Goal: Task Accomplishment & Management: Complete application form

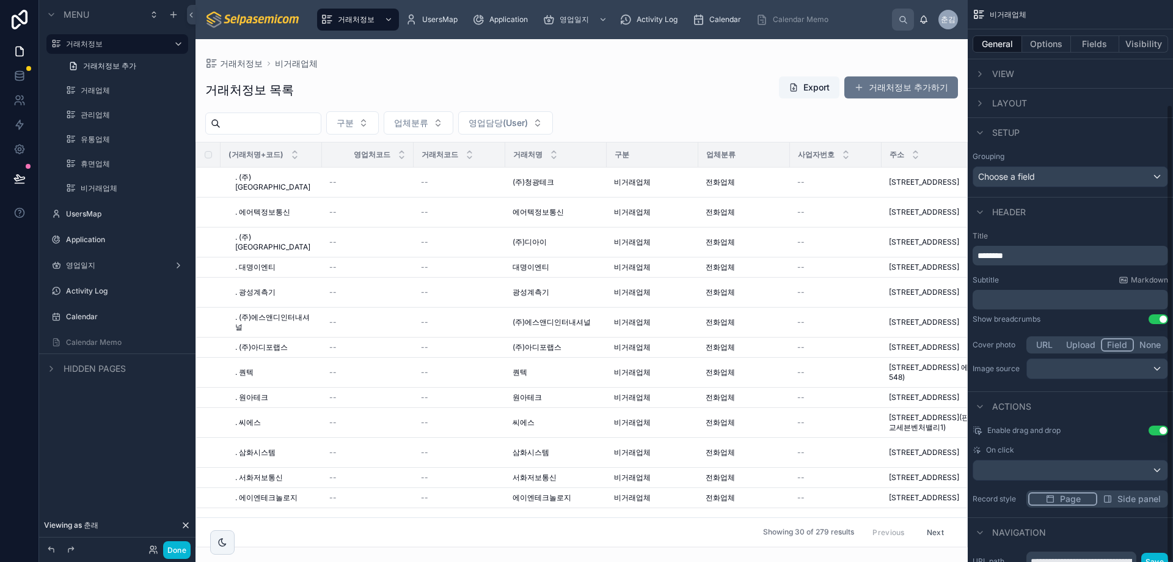
scroll to position [128, 0]
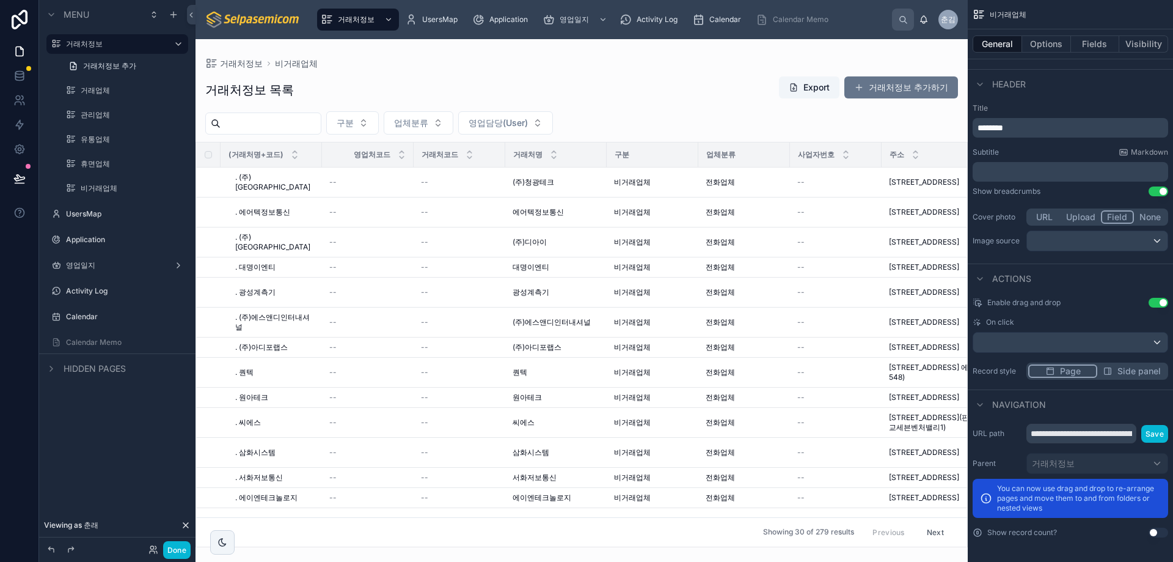
drag, startPoint x: 722, startPoint y: 89, endPoint x: 252, endPoint y: 556, distance: 662.9
click at [722, 89] on div at bounding box center [582, 300] width 772 height 522
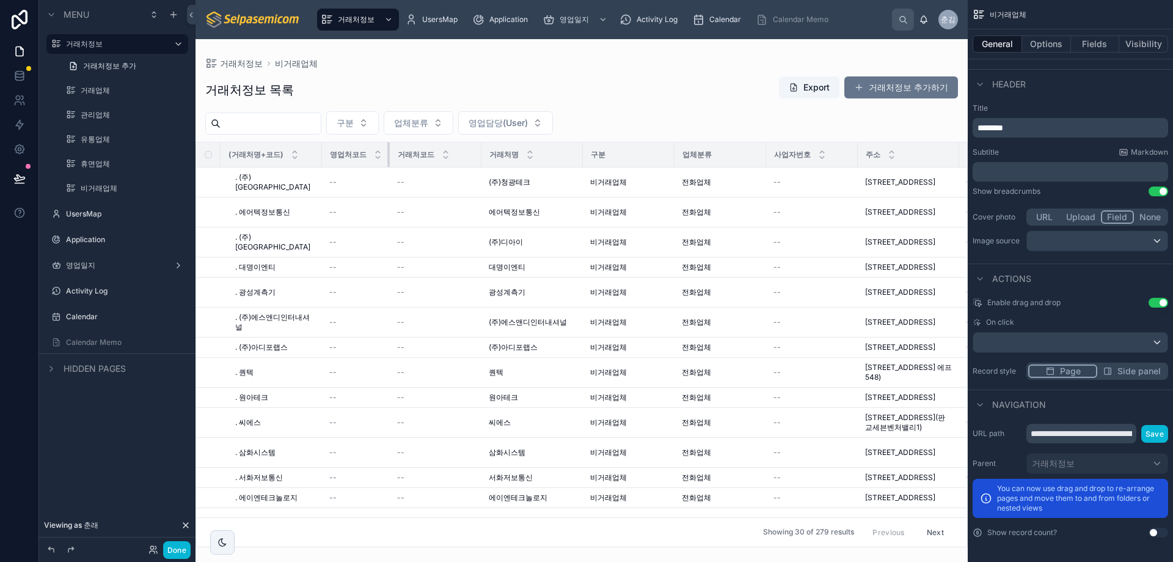
drag, startPoint x: 411, startPoint y: 154, endPoint x: 375, endPoint y: 166, distance: 38.1
click at [374, 165] on th "영업처코드" at bounding box center [356, 154] width 68 height 25
drag, startPoint x: 389, startPoint y: 157, endPoint x: 399, endPoint y: 158, distance: 9.9
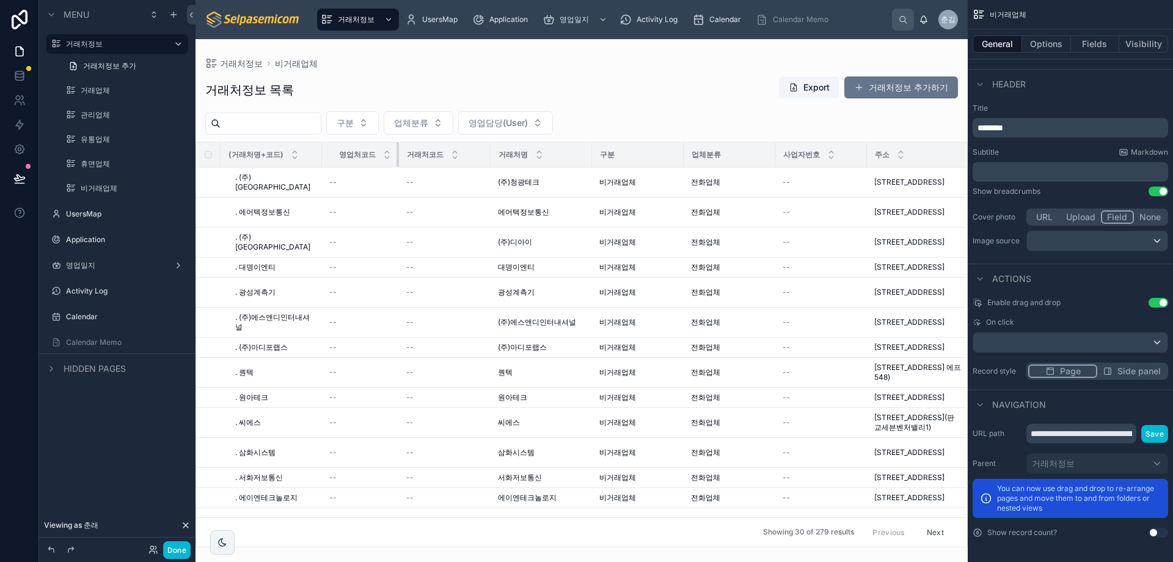
drag, startPoint x: 387, startPoint y: 150, endPoint x: 397, endPoint y: 150, distance: 9.8
click at [397, 150] on div at bounding box center [399, 154] width 5 height 24
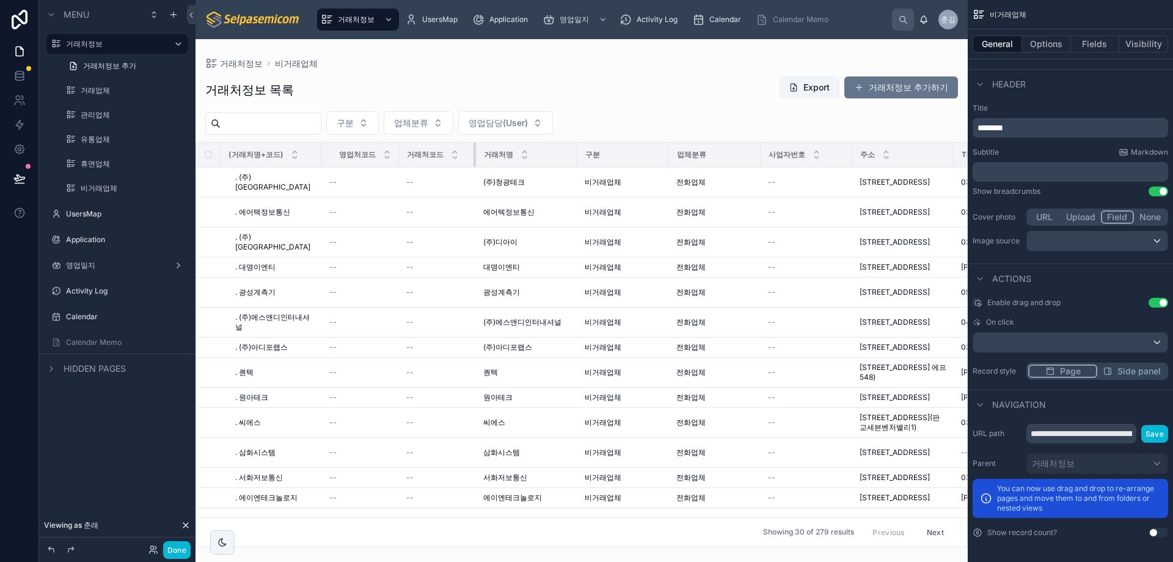
drag, startPoint x: 489, startPoint y: 154, endPoint x: 474, endPoint y: 156, distance: 14.9
click at [474, 156] on div at bounding box center [476, 154] width 5 height 24
click at [673, 71] on div "거래처정보 목록 Export 거래처정보 추가하기 구분 업체분류 영업담당(User) (거래처명+코드) 영업처코드 거래처코드 거래처명 구분 업체분…" at bounding box center [582, 307] width 772 height 478
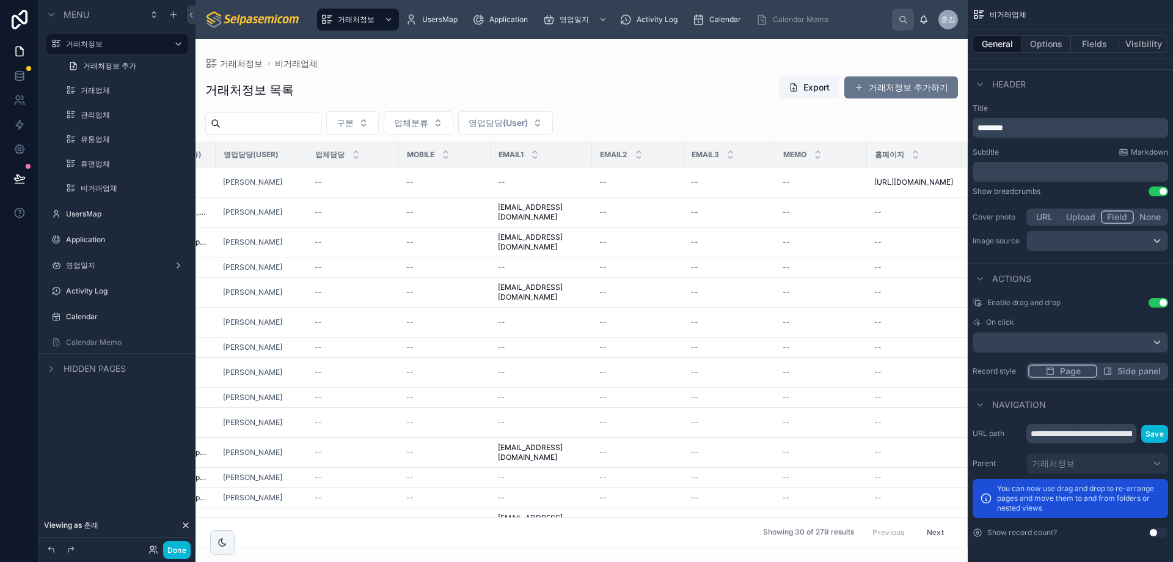
scroll to position [0, 1413]
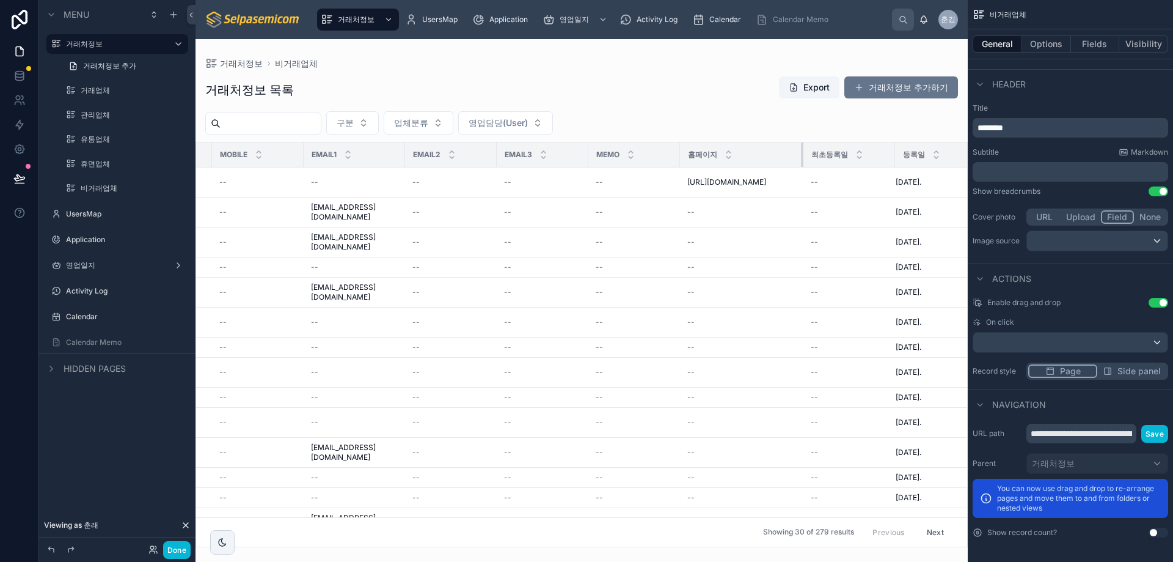
drag, startPoint x: 772, startPoint y: 155, endPoint x: 804, endPoint y: 159, distance: 32.1
click at [804, 159] on div at bounding box center [803, 154] width 5 height 24
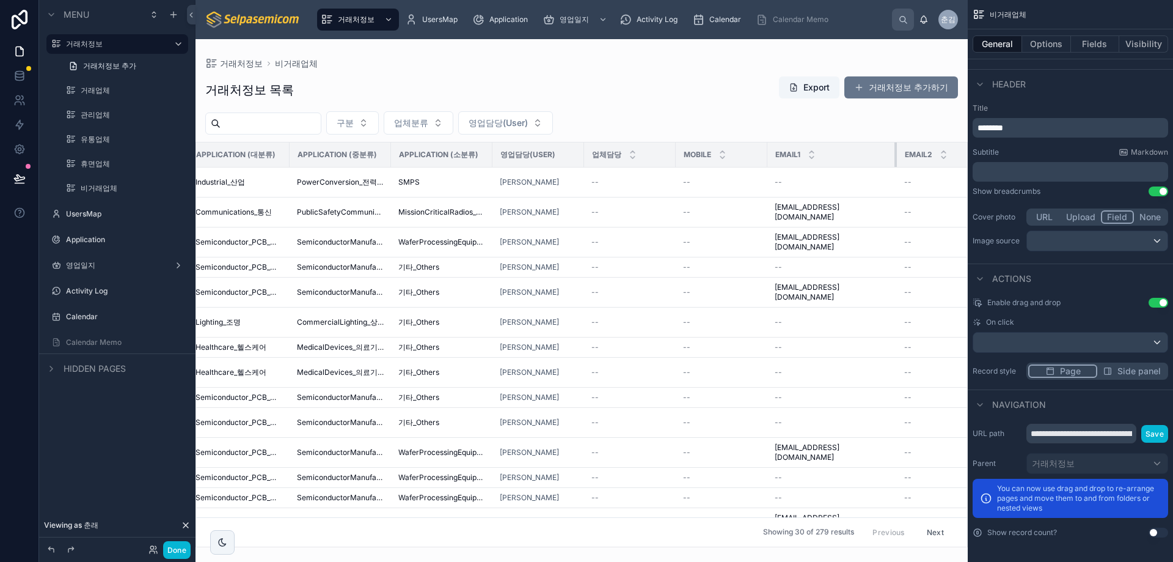
drag, startPoint x: 859, startPoint y: 152, endPoint x: 887, endPoint y: 158, distance: 28.6
click at [887, 158] on tr "(거래처명+코드) 영업처코드 거래처코드 거래처명 구분 업체분류 사업자번호 주소 TEL FAX Application (대분류) Applicati…" at bounding box center [363, 154] width 2233 height 25
click at [582, 545] on div "거래처정보 비거래업체 거래처정보 목록 Export 거래처정보 추가하기 구분 업체분류 영업담당(User) (거래처명+코드) 영업처코드 거래처코드…" at bounding box center [582, 300] width 772 height 522
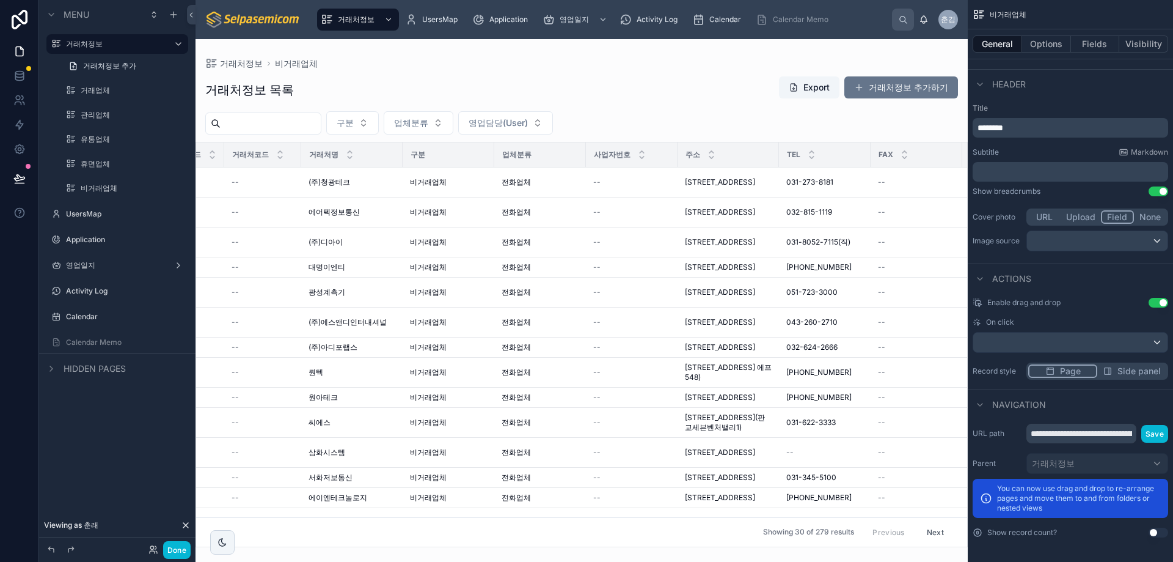
scroll to position [0, 0]
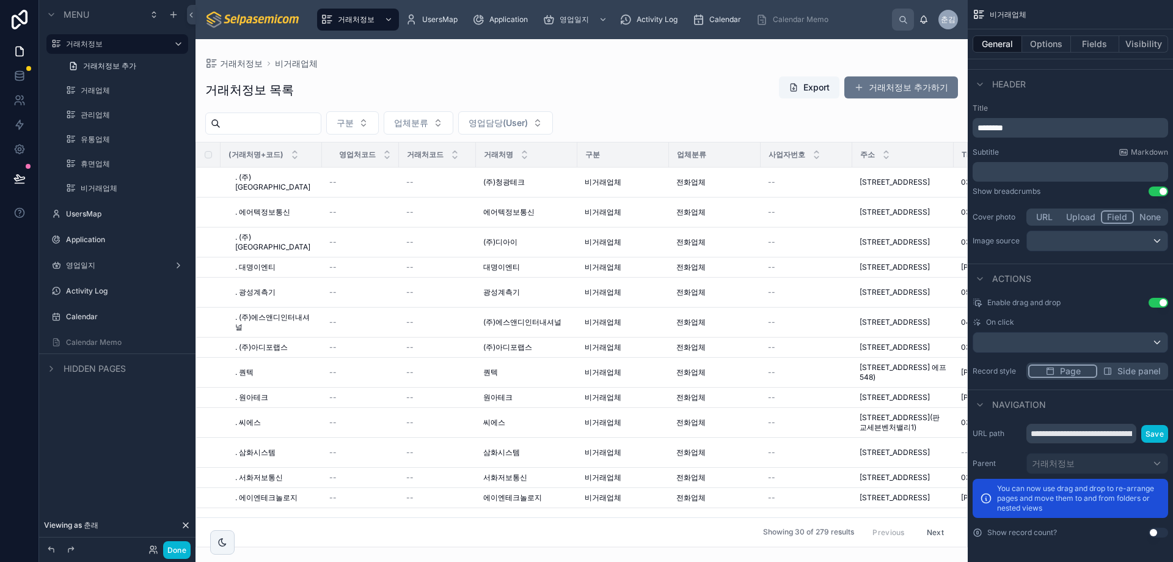
click at [431, 48] on div "거래처정보 비거래업체 거래처정보 목록 Export 거래처정보 추가하기 구분 업체분류 영업담당(User) (거래처명+코드) 영업처코드 거래처코드…" at bounding box center [582, 293] width 772 height 508
click at [885, 81] on button "거래처정보 추가하기" at bounding box center [902, 87] width 114 height 22
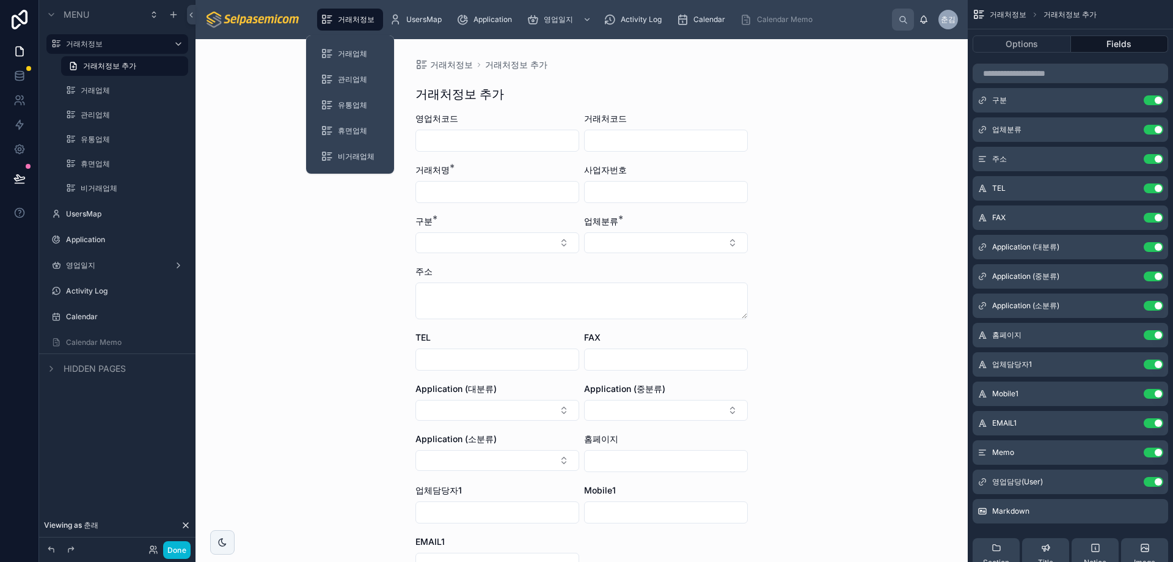
click at [345, 22] on span "거래처정보" at bounding box center [356, 20] width 37 height 10
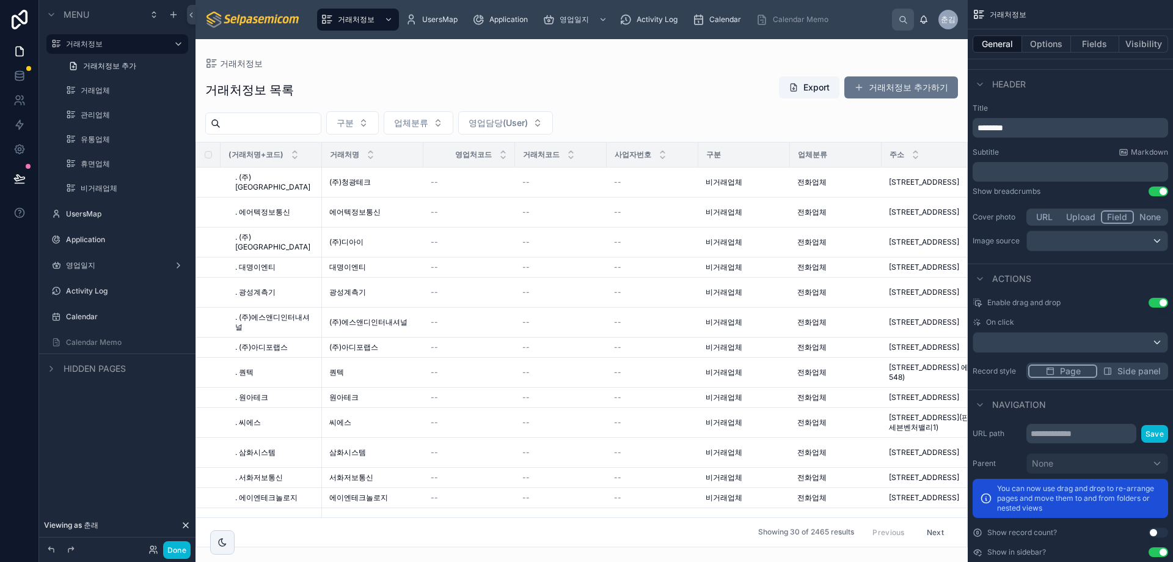
click at [865, 80] on div at bounding box center [582, 300] width 772 height 522
click at [13, 26] on icon at bounding box center [20, 20] width 16 height 20
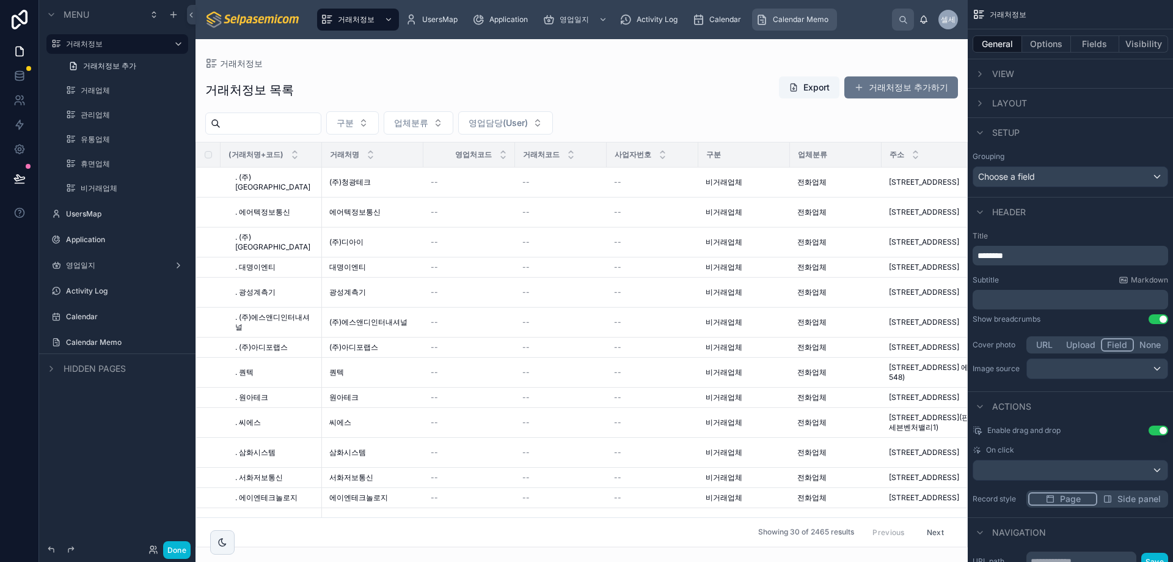
click at [780, 18] on span "Calendar Memo" at bounding box center [801, 20] width 56 height 10
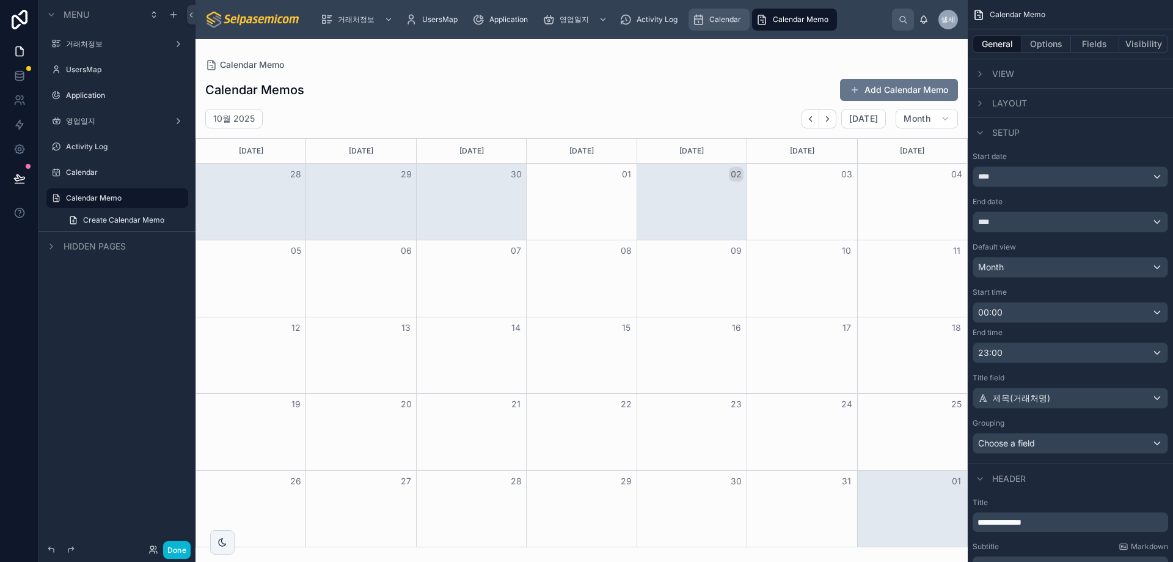
click at [730, 22] on span "Calendar" at bounding box center [725, 20] width 32 height 10
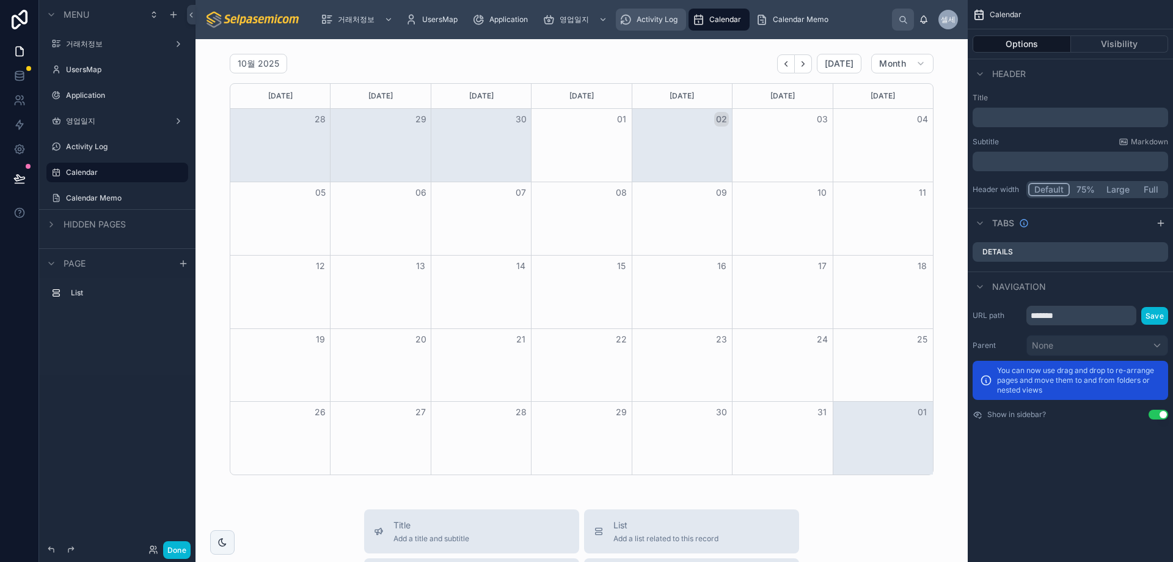
click at [650, 23] on span "Activity Log" at bounding box center [657, 20] width 41 height 10
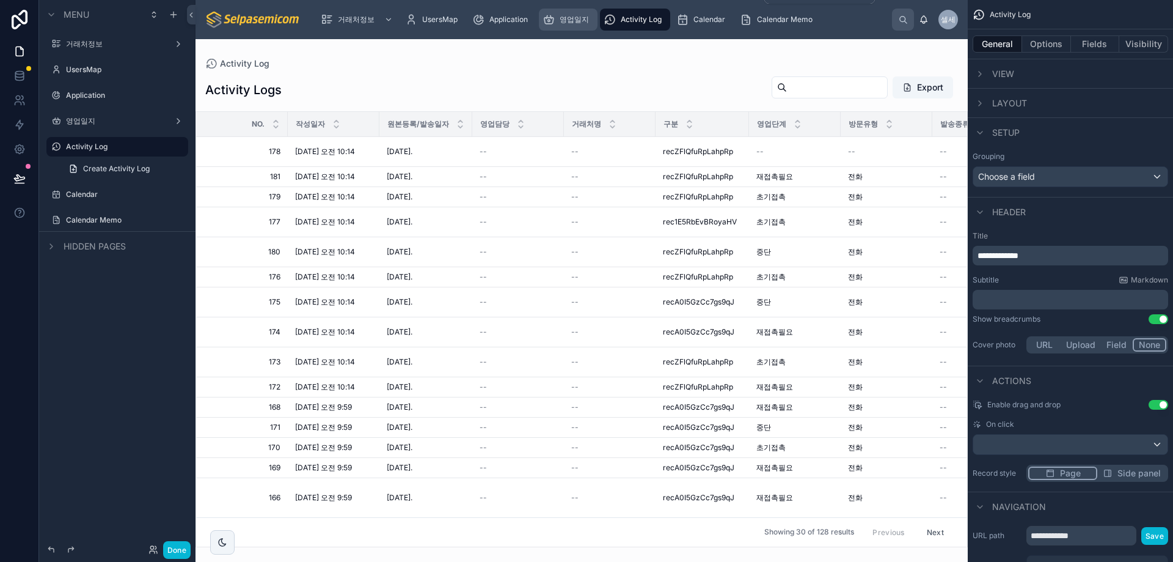
click at [575, 18] on span "영업일지" at bounding box center [574, 20] width 29 height 10
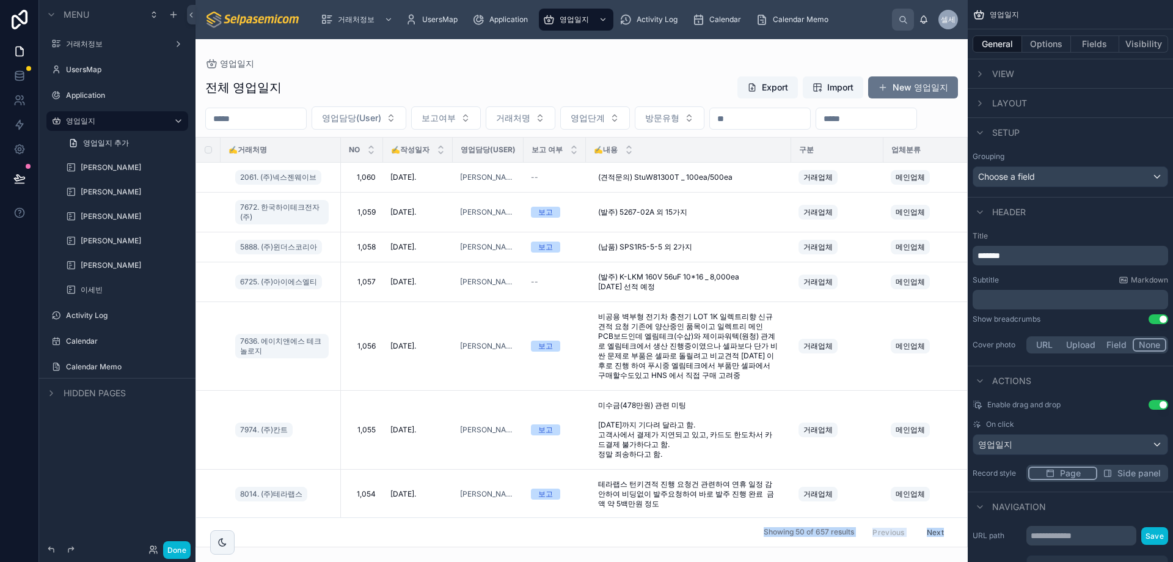
scroll to position [26, 0]
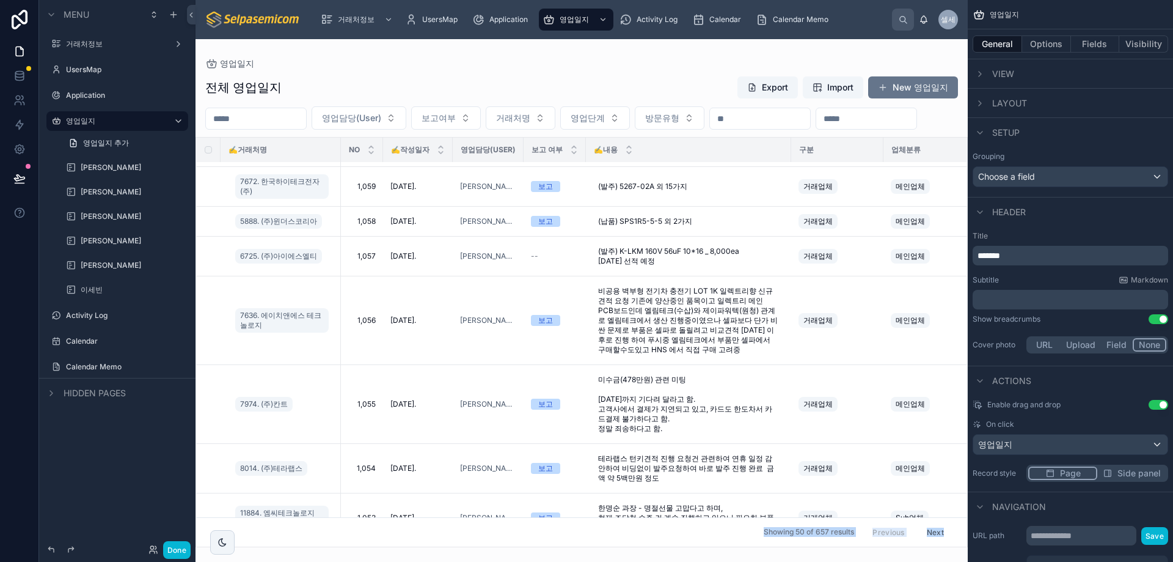
drag, startPoint x: 518, startPoint y: 542, endPoint x: 748, endPoint y: 522, distance: 230.6
click at [748, 522] on div "영업일지 전체 영업일지 Export Import New 영업일지 영업담당(User) 보고여부 거래처명 영업단계 방문유형 ✍️거래처명 NO ✍️…" at bounding box center [582, 293] width 772 height 508
click at [547, 64] on div at bounding box center [582, 300] width 772 height 522
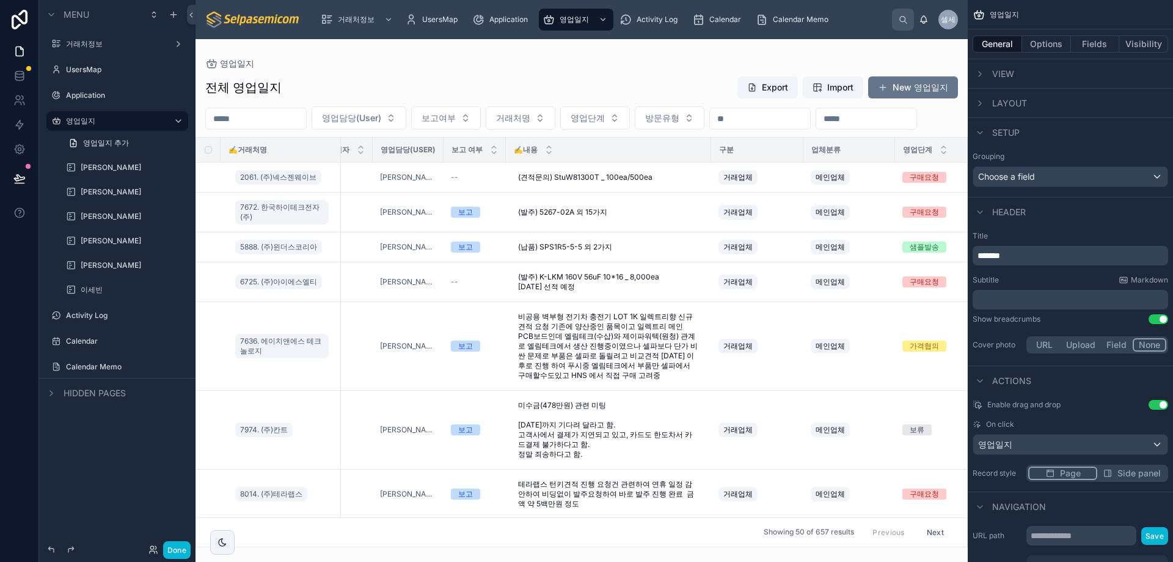
scroll to position [0, 0]
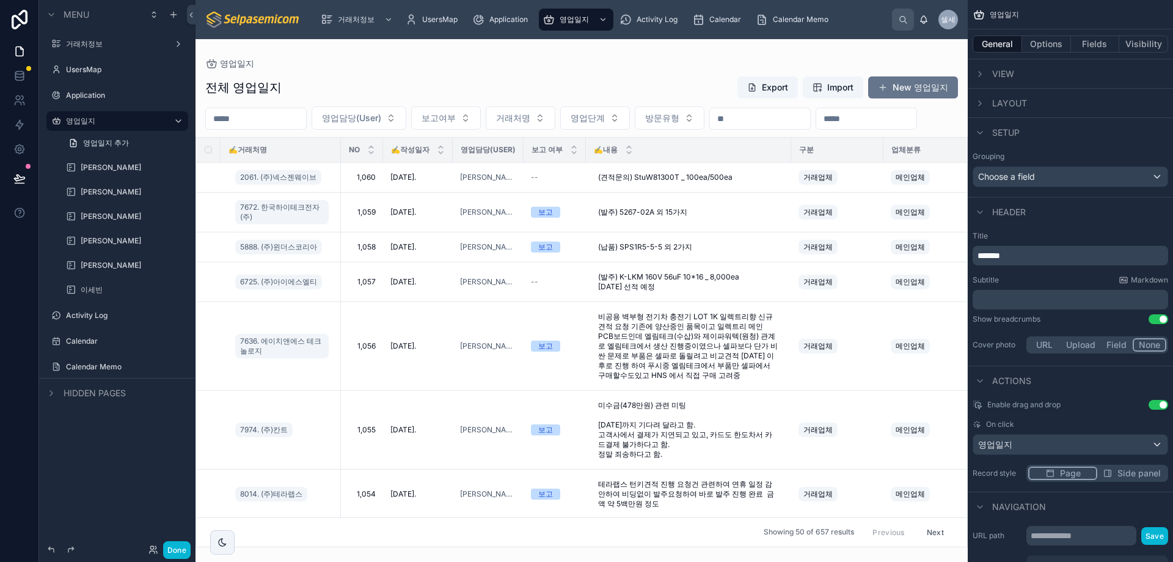
click at [695, 56] on div "영업일지 전체 영업일지 Export Import New 영업일지 영업담당(User) 보고여부 거래처명 영업단계 방문유형 ✍️거래처명 NO ✍️…" at bounding box center [582, 293] width 772 height 508
click at [340, 15] on span "거래처정보" at bounding box center [356, 20] width 37 height 10
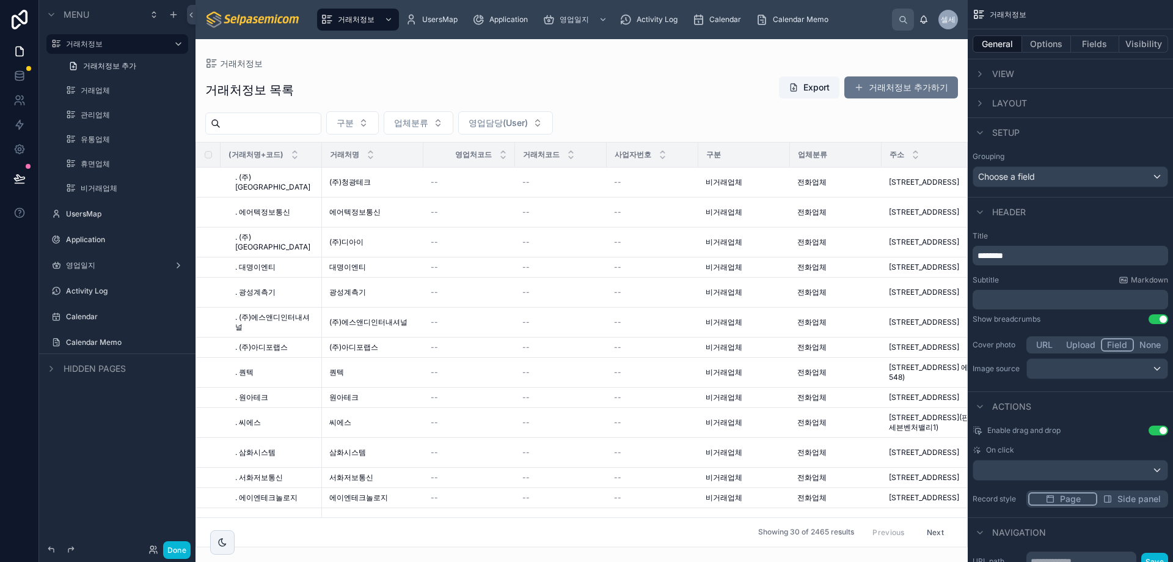
click at [569, 59] on div at bounding box center [582, 300] width 772 height 522
click at [863, 82] on span at bounding box center [859, 87] width 10 height 10
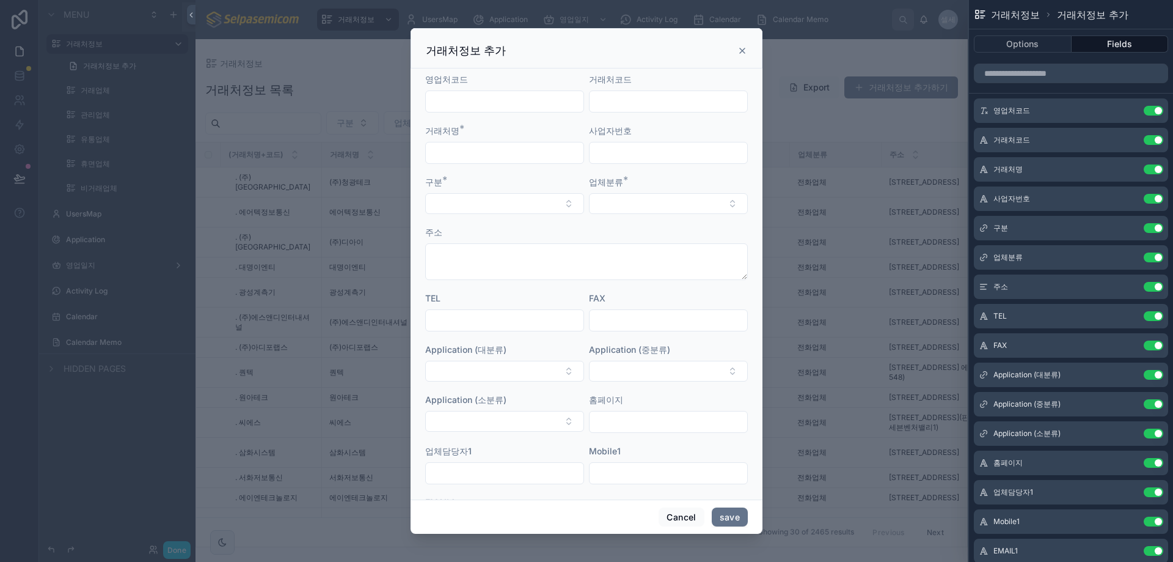
click at [745, 48] on icon at bounding box center [743, 51] width 10 height 10
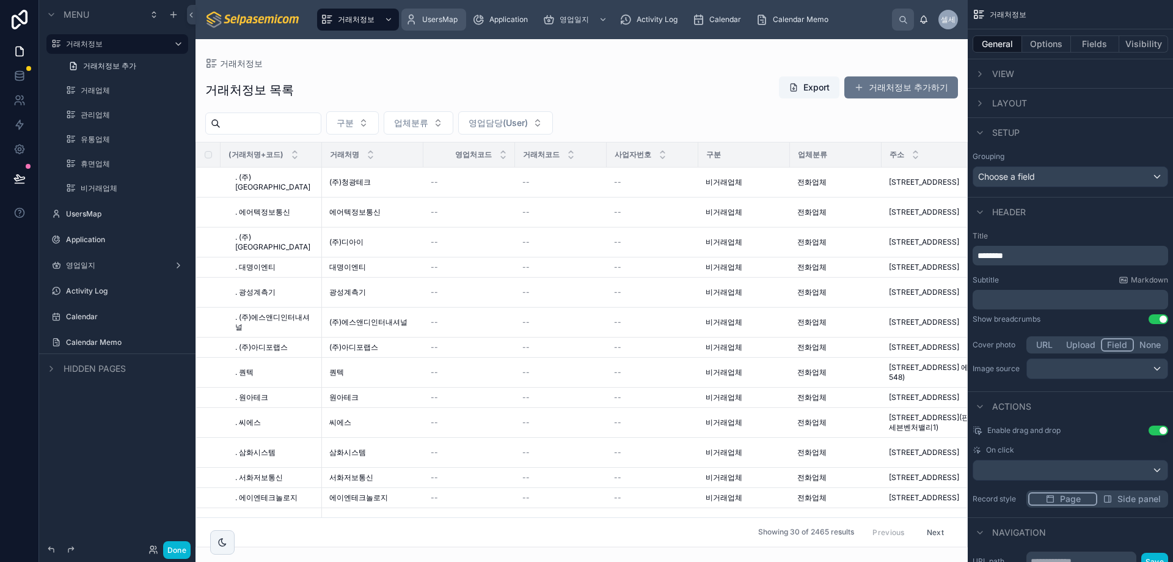
drag, startPoint x: 456, startPoint y: 83, endPoint x: 452, endPoint y: 22, distance: 61.2
click at [456, 79] on div "거래처정보 목록 Export 거래처정보 추가하기" at bounding box center [581, 90] width 753 height 28
click at [445, 26] on div "UsersMap" at bounding box center [433, 20] width 57 height 20
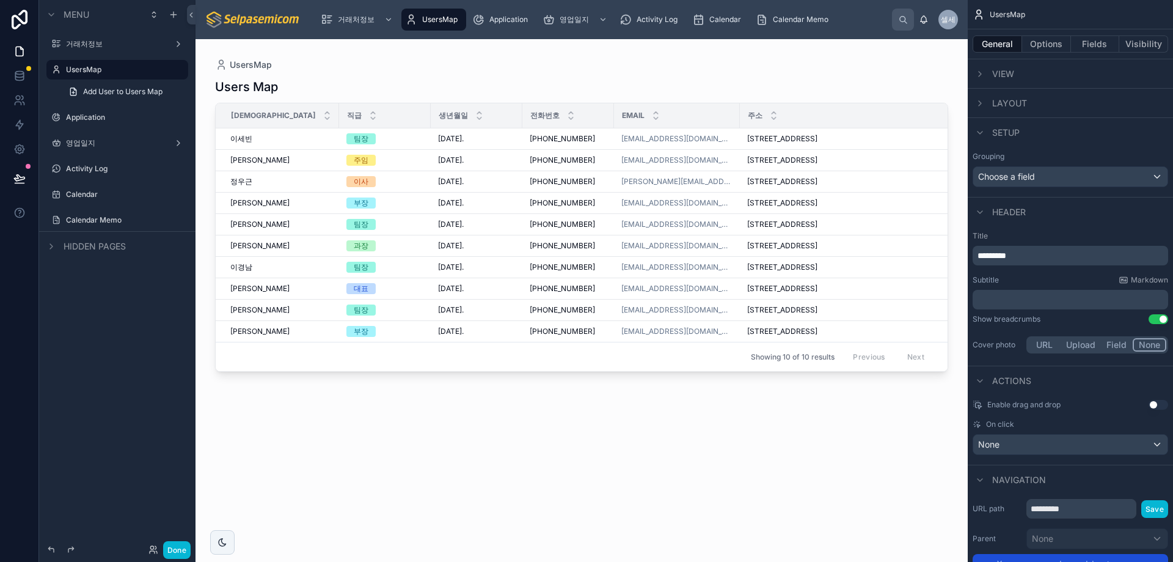
drag, startPoint x: 658, startPoint y: 409, endPoint x: 703, endPoint y: 414, distance: 45.6
click at [703, 414] on div at bounding box center [582, 293] width 772 height 508
click at [703, 485] on div "Users Map 성함 직급 생년월일 전화번호 Email 주소 부서 재직유무 [PERSON_NAME] [PERSON_NAME] 팀장 [DATE…" at bounding box center [581, 309] width 733 height 476
drag, startPoint x: 305, startPoint y: 114, endPoint x: 314, endPoint y: 115, distance: 9.2
click at [337, 117] on div at bounding box center [339, 115] width 5 height 24
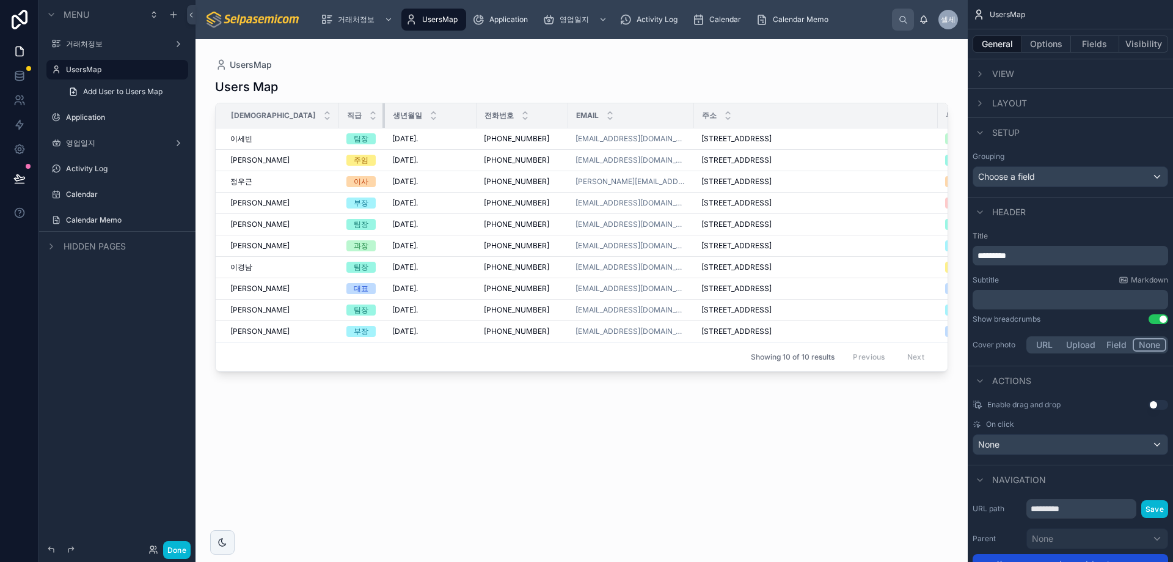
drag, startPoint x: 361, startPoint y: 117, endPoint x: 313, endPoint y: 123, distance: 47.4
click at [339, 123] on th "직급" at bounding box center [362, 115] width 46 height 25
click at [477, 117] on th "전화번호" at bounding box center [523, 115] width 92 height 25
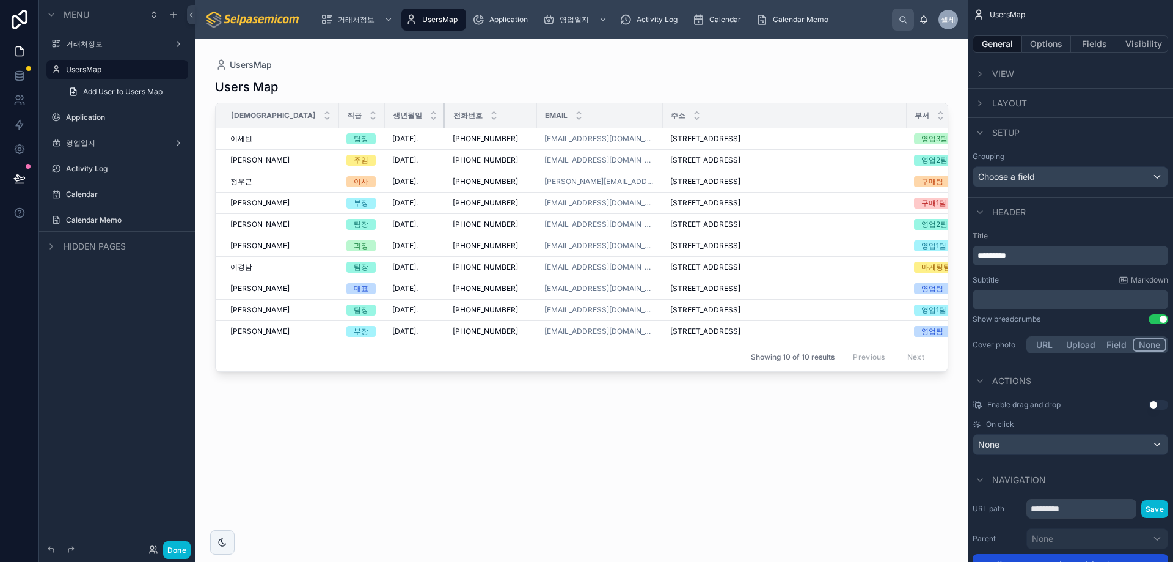
drag, startPoint x: 408, startPoint y: 117, endPoint x: 375, endPoint y: 119, distance: 33.0
click at [443, 119] on div at bounding box center [445, 115] width 5 height 24
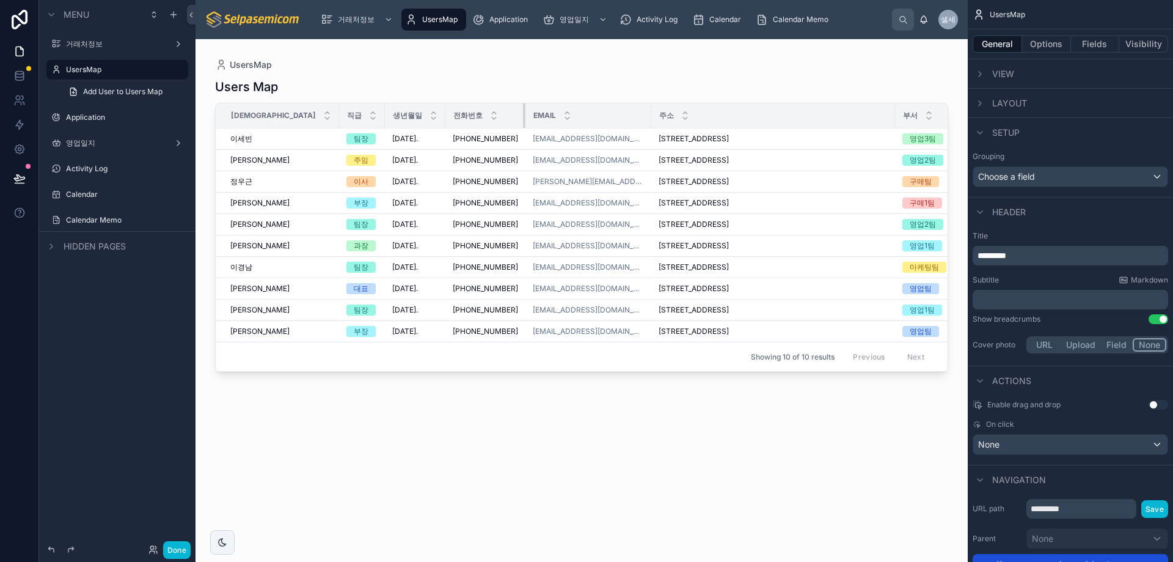
drag, startPoint x: 466, startPoint y: 120, endPoint x: 448, endPoint y: 119, distance: 18.3
click at [523, 119] on div at bounding box center [525, 115] width 5 height 24
drag, startPoint x: 565, startPoint y: 112, endPoint x: 560, endPoint y: 123, distance: 12.8
click at [560, 123] on th "Email" at bounding box center [586, 115] width 120 height 25
drag, startPoint x: 907, startPoint y: 112, endPoint x: 876, endPoint y: 109, distance: 31.3
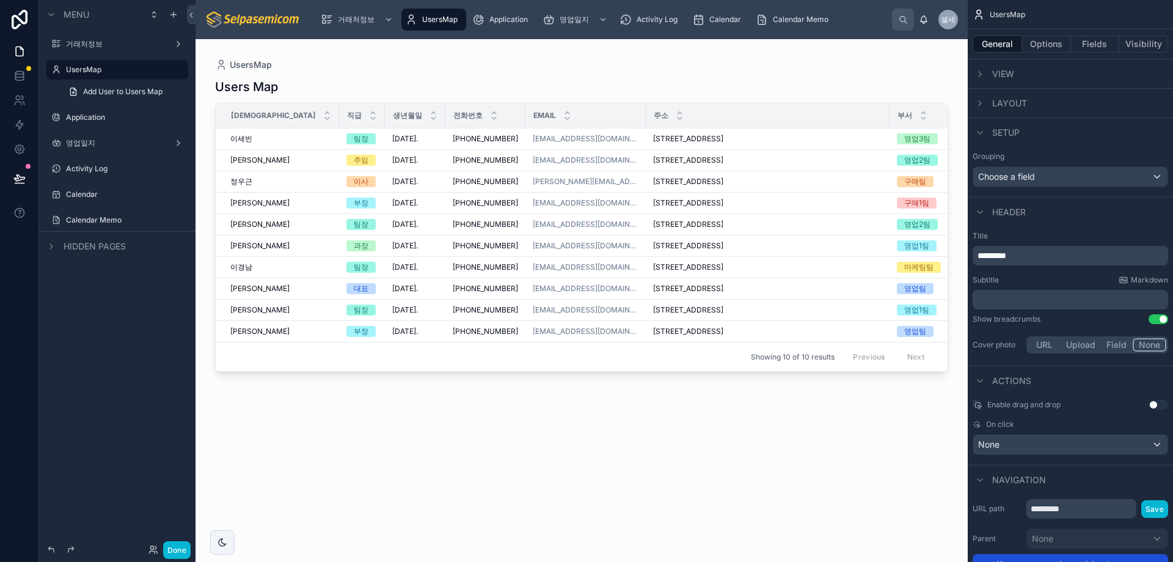
click at [948, 109] on div at bounding box center [950, 115] width 5 height 24
click at [479, 498] on div "Users Map 성함 직급 생년월일 전화번호 Email 주소 부서 재직유무 [PERSON_NAME] [PERSON_NAME] 팀장 [DATE…" at bounding box center [581, 309] width 733 height 476
drag, startPoint x: 390, startPoint y: 442, endPoint x: 272, endPoint y: 334, distance: 160.1
click at [380, 436] on div "Users Map 성함 직급 생년월일 전화번호 Email 주소 부서 재직유무 [PERSON_NAME] [PERSON_NAME] 팀장 [DATE…" at bounding box center [581, 309] width 733 height 476
click at [594, 471] on div "Users Map 성함 직급 생년월일 전화번호 Email 주소 부서 재직유무 [PERSON_NAME] [PERSON_NAME] 팀장 [DATE…" at bounding box center [581, 309] width 733 height 476
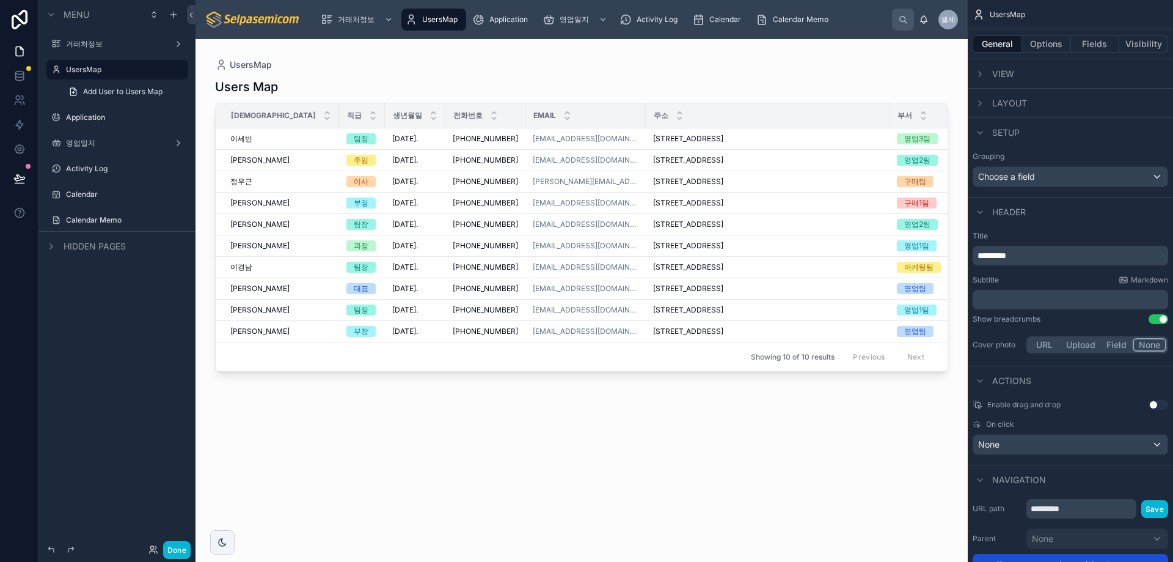
click at [557, 56] on div "UsersMap Users Map 성함 직급 생년월일 전화번호 Email 주소 부서 재직유무 [PERSON_NAME] [PERSON_NAME]…" at bounding box center [582, 293] width 772 height 508
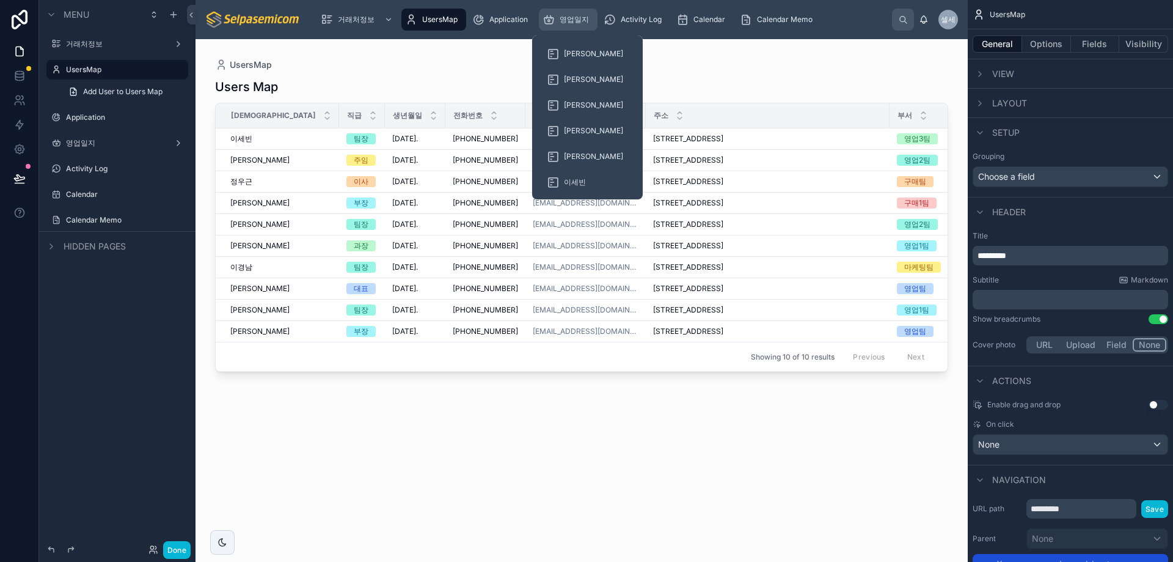
click at [573, 25] on div "영업일지" at bounding box center [568, 20] width 51 height 20
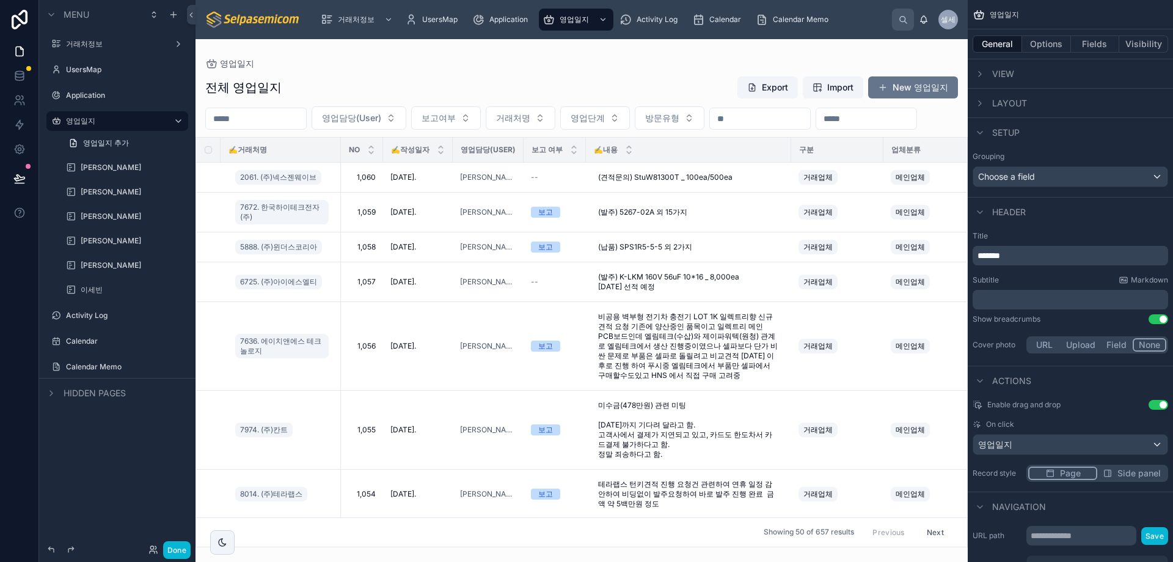
click at [637, 62] on div at bounding box center [582, 300] width 772 height 522
click at [295, 49] on div "영업일지 전체 영업일지 Export Import New 영업일지 영업담당(User) 보고여부 거래처명 영업단계 방문유형 ✍️거래처명 NO ✍️…" at bounding box center [582, 293] width 772 height 508
click at [798, 17] on span "Calendar Memo" at bounding box center [801, 20] width 56 height 10
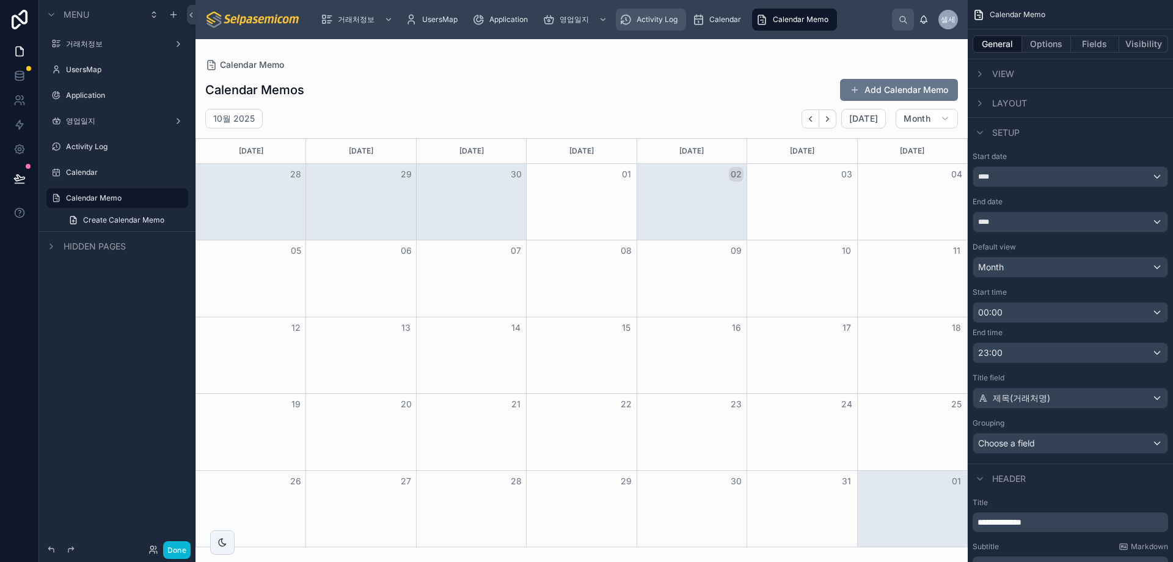
drag, startPoint x: 640, startPoint y: 86, endPoint x: 683, endPoint y: 11, distance: 86.8
click at [643, 84] on div at bounding box center [582, 300] width 772 height 522
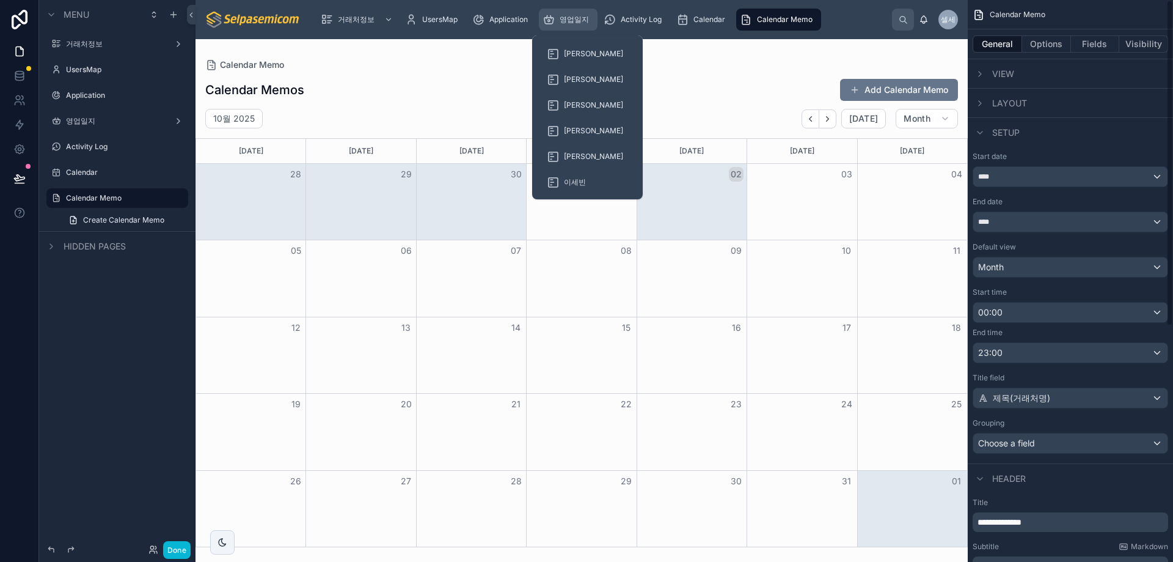
click at [589, 16] on span "영업일지" at bounding box center [574, 20] width 29 height 10
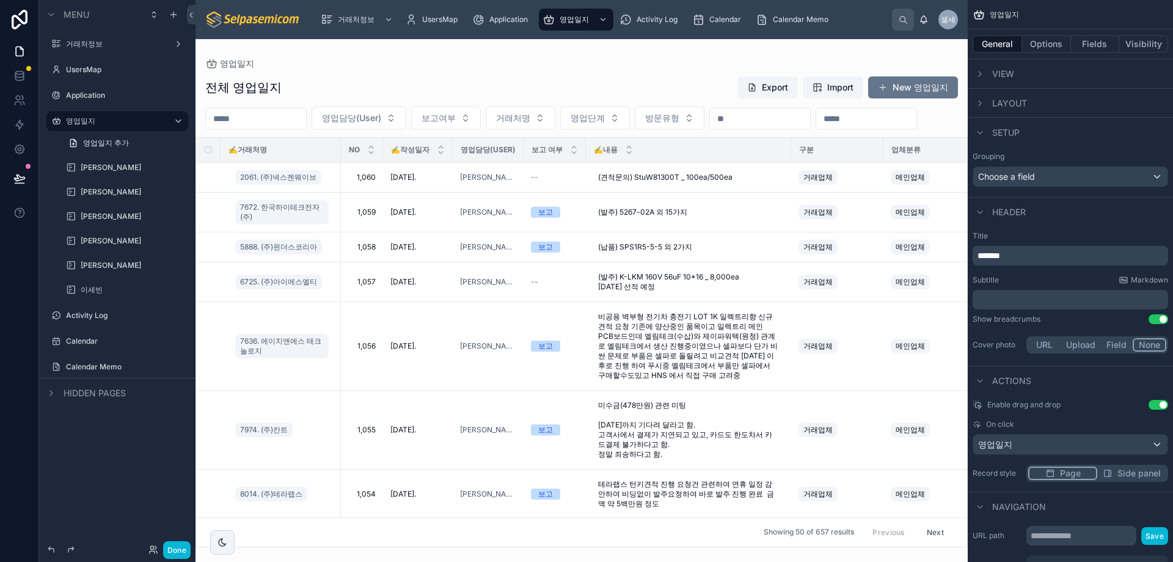
click at [452, 70] on div at bounding box center [582, 300] width 772 height 522
click at [914, 92] on button "New 영업일지" at bounding box center [913, 87] width 90 height 22
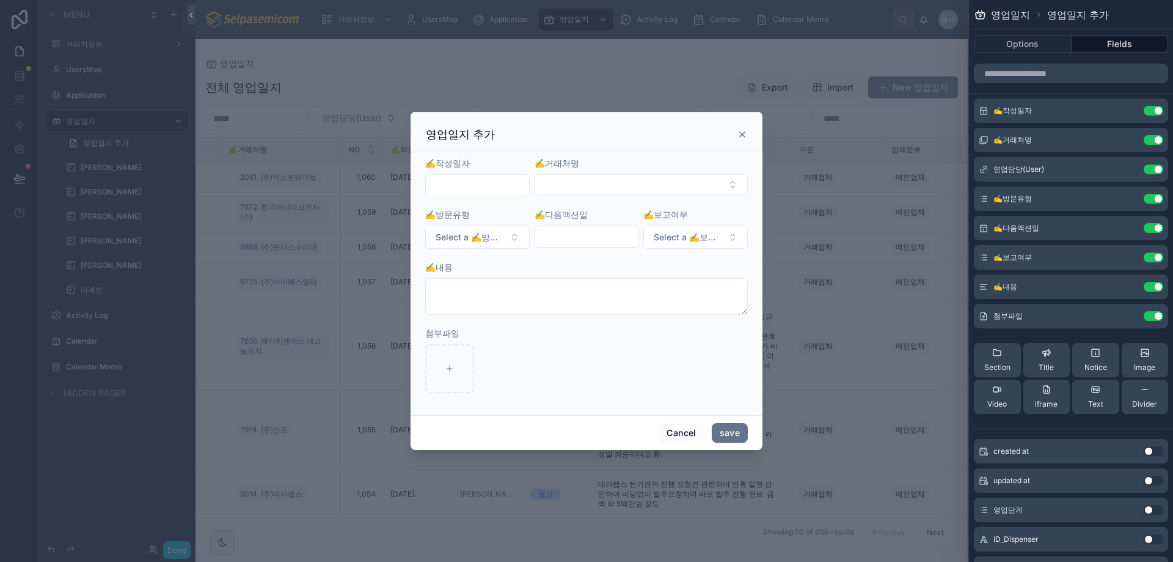
click at [477, 192] on input "text" at bounding box center [477, 185] width 103 height 17
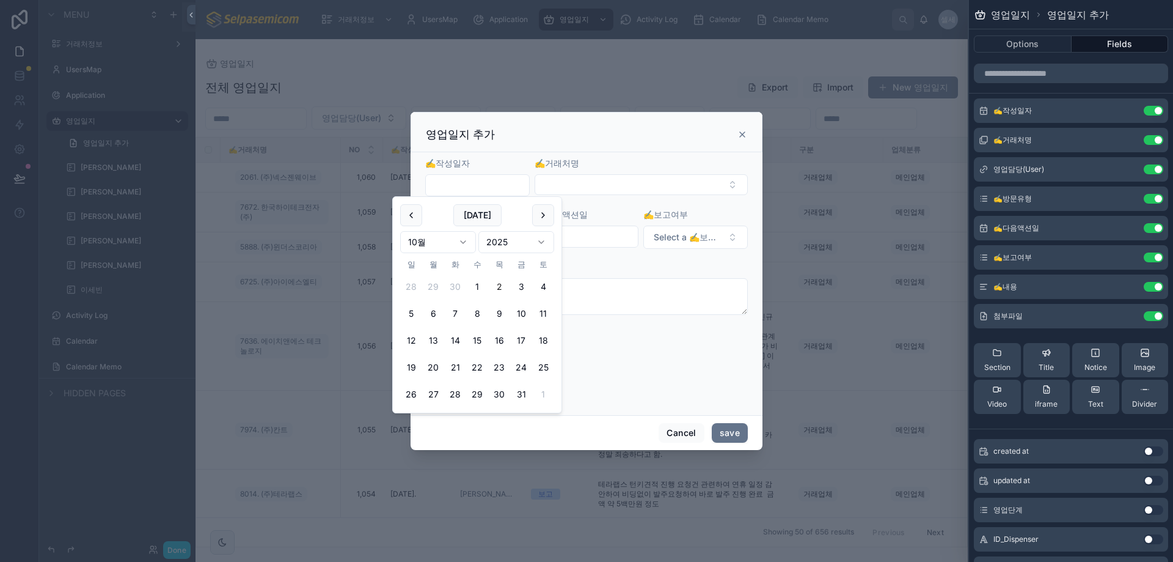
click at [502, 284] on button "2" at bounding box center [499, 287] width 22 height 22
type input "**********"
click at [611, 142] on div "영업일지 추가" at bounding box center [587, 132] width 352 height 40
click at [586, 182] on button "Select Button" at bounding box center [641, 184] width 213 height 21
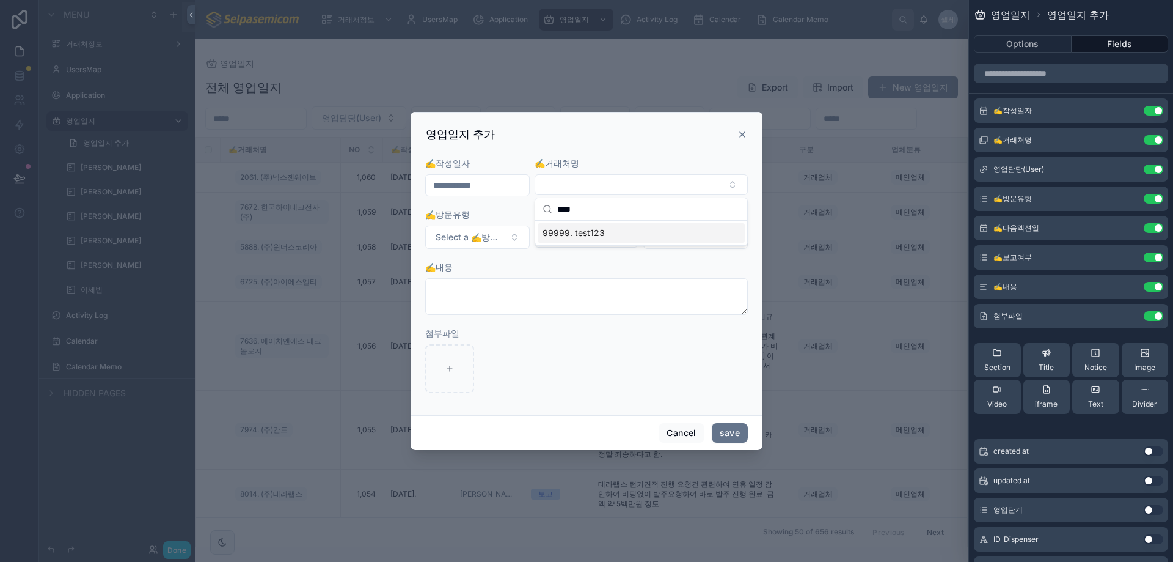
type input "****"
click at [575, 236] on span "99999. test123" at bounding box center [574, 233] width 62 height 12
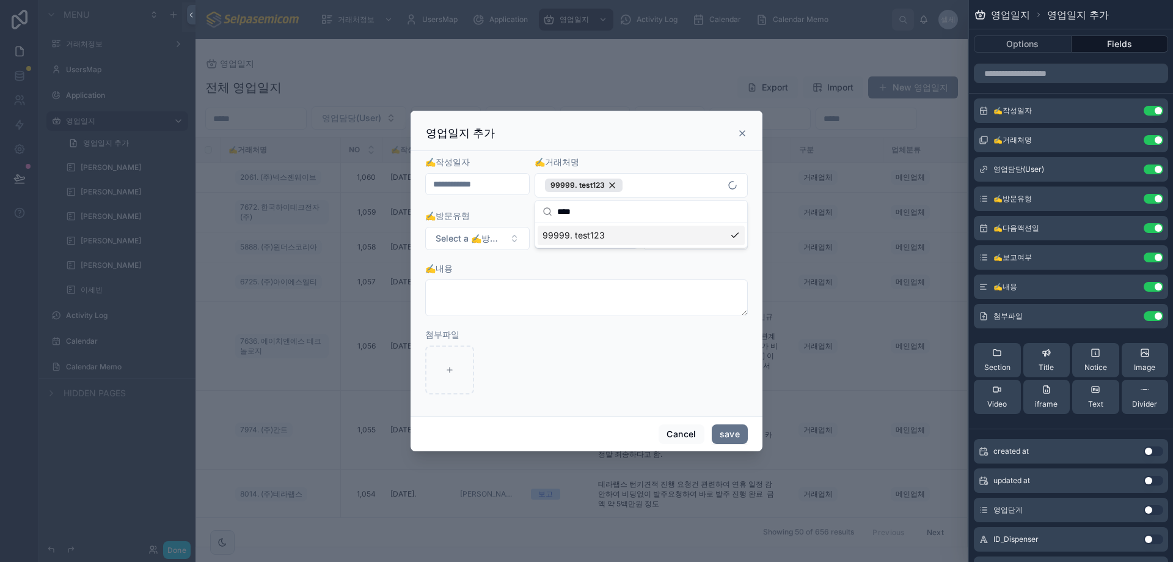
click at [527, 269] on div "✍️내용" at bounding box center [586, 268] width 323 height 12
click at [518, 251] on form "**********" at bounding box center [586, 281] width 323 height 251
click at [515, 244] on button "Select a ✍️방문유형" at bounding box center [477, 238] width 104 height 23
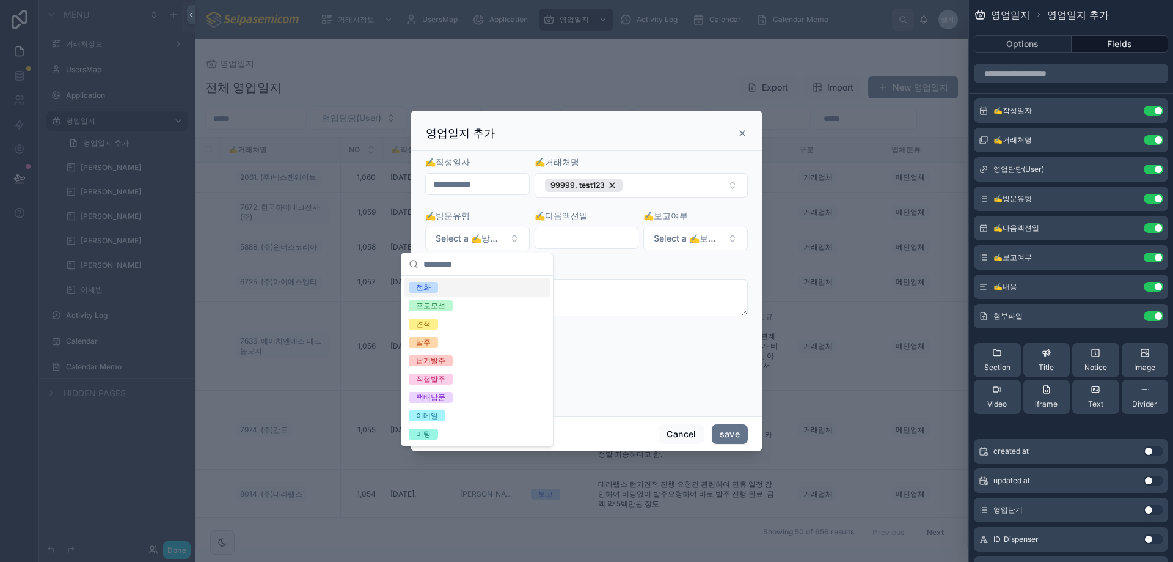
click at [433, 288] on span "전화" at bounding box center [423, 287] width 29 height 11
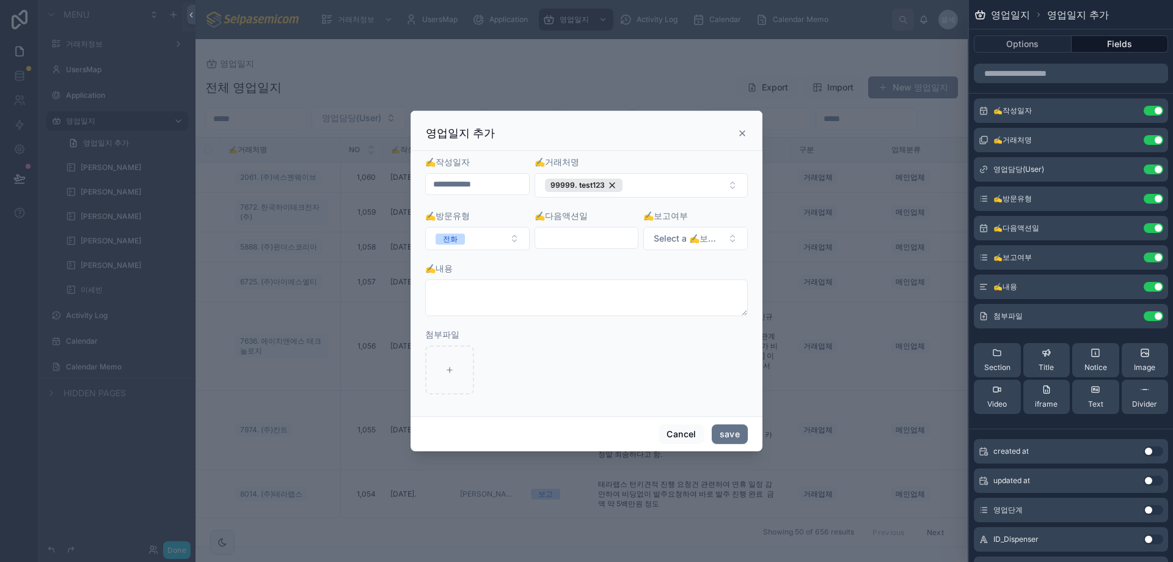
click at [560, 244] on input "text" at bounding box center [586, 237] width 103 height 17
click at [632, 337] on button "3" at bounding box center [631, 339] width 22 height 22
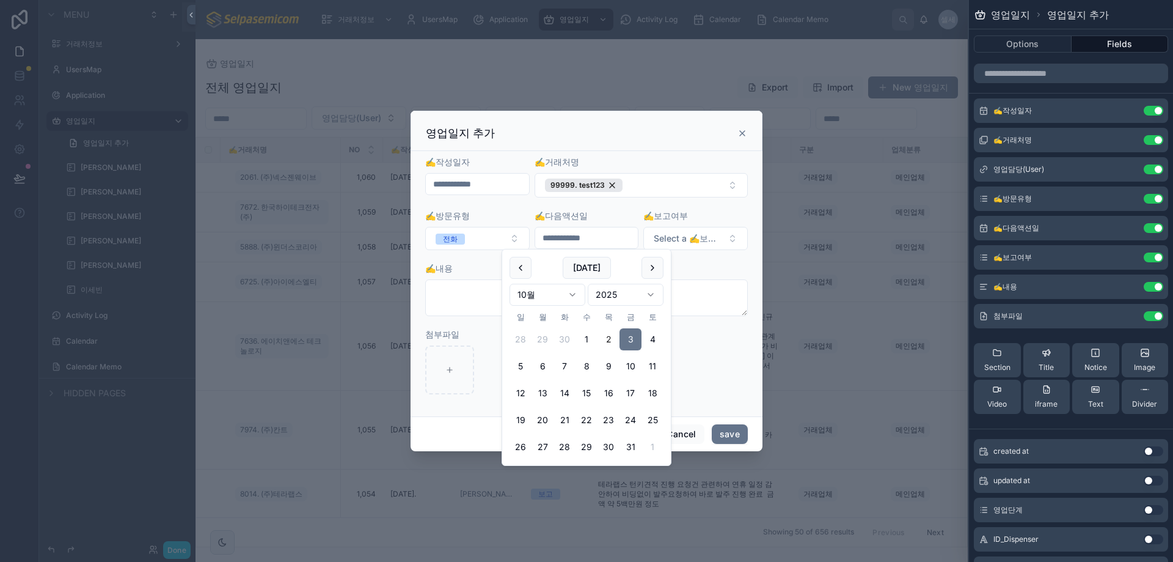
drag, startPoint x: 699, startPoint y: 273, endPoint x: 673, endPoint y: 262, distance: 28.2
click at [699, 274] on div "✍️내용" at bounding box center [586, 268] width 323 height 12
click at [631, 239] on input "**********" at bounding box center [586, 237] width 103 height 17
click at [644, 337] on button "4" at bounding box center [653, 339] width 22 height 22
type input "**********"
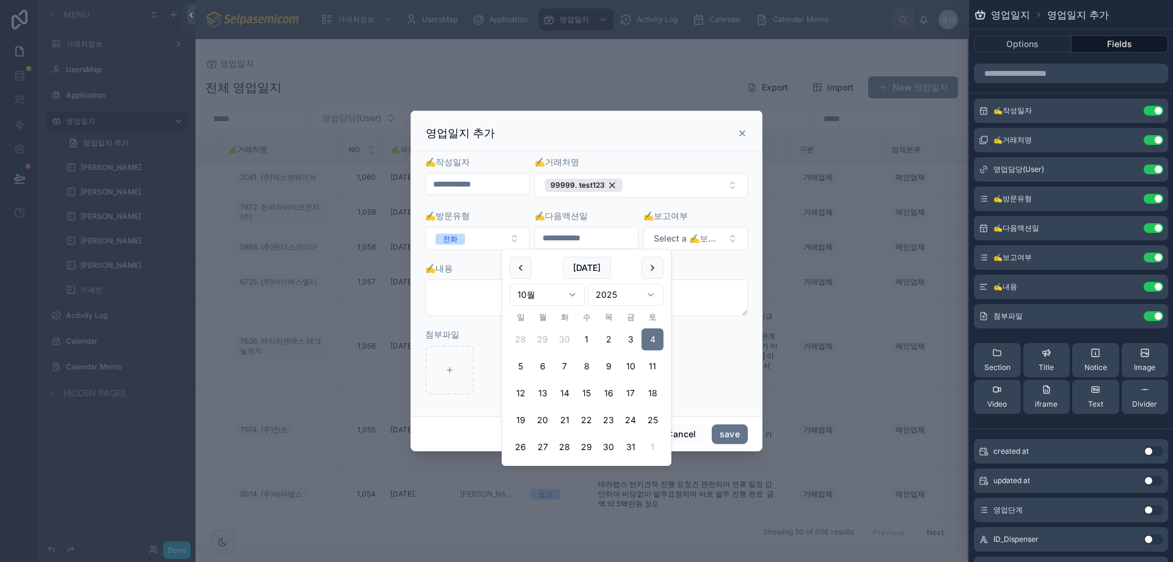
drag, startPoint x: 700, startPoint y: 252, endPoint x: 692, endPoint y: 259, distance: 10.4
click at [697, 254] on form "**********" at bounding box center [586, 281] width 323 height 251
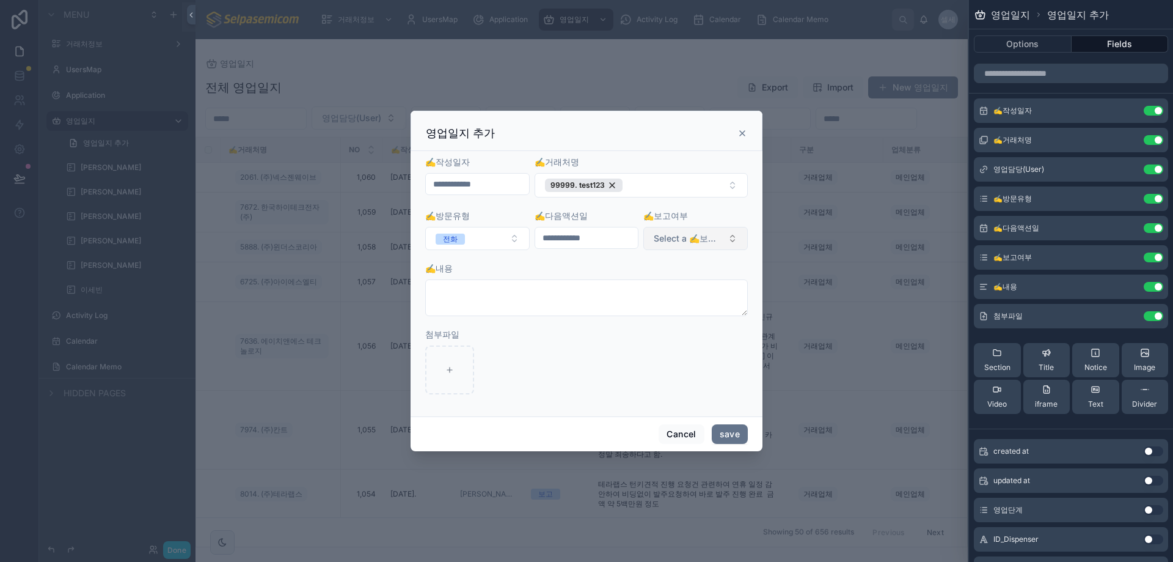
click at [697, 236] on span "Select a ✍️보고여부" at bounding box center [688, 238] width 69 height 12
click at [639, 288] on div "보고" at bounding box center [642, 287] width 15 height 11
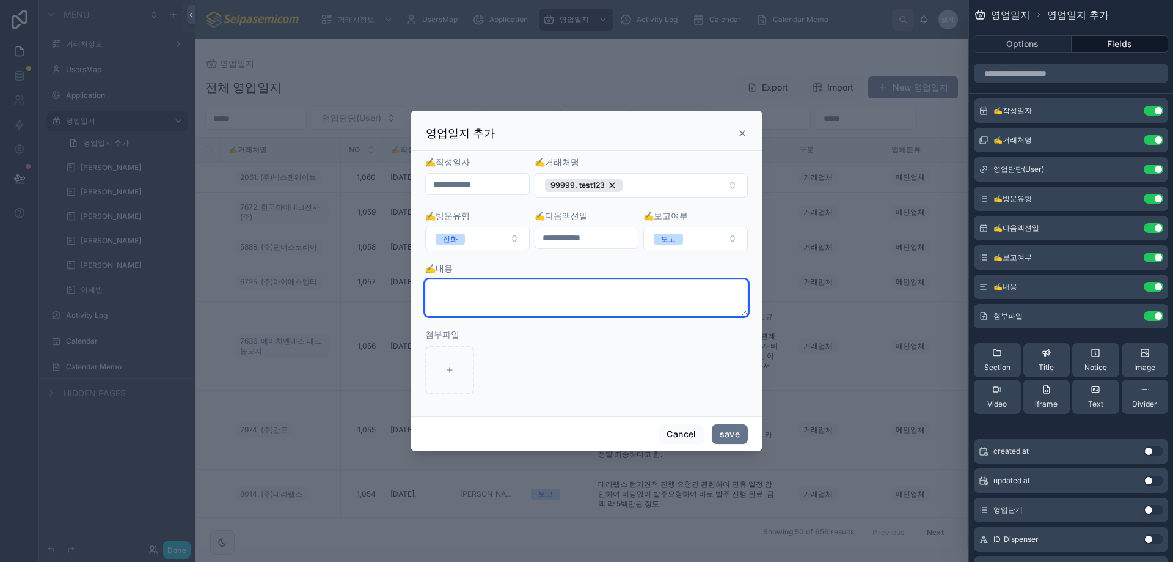
click at [530, 312] on textarea at bounding box center [586, 297] width 323 height 37
type textarea "*"
type textarea "*******"
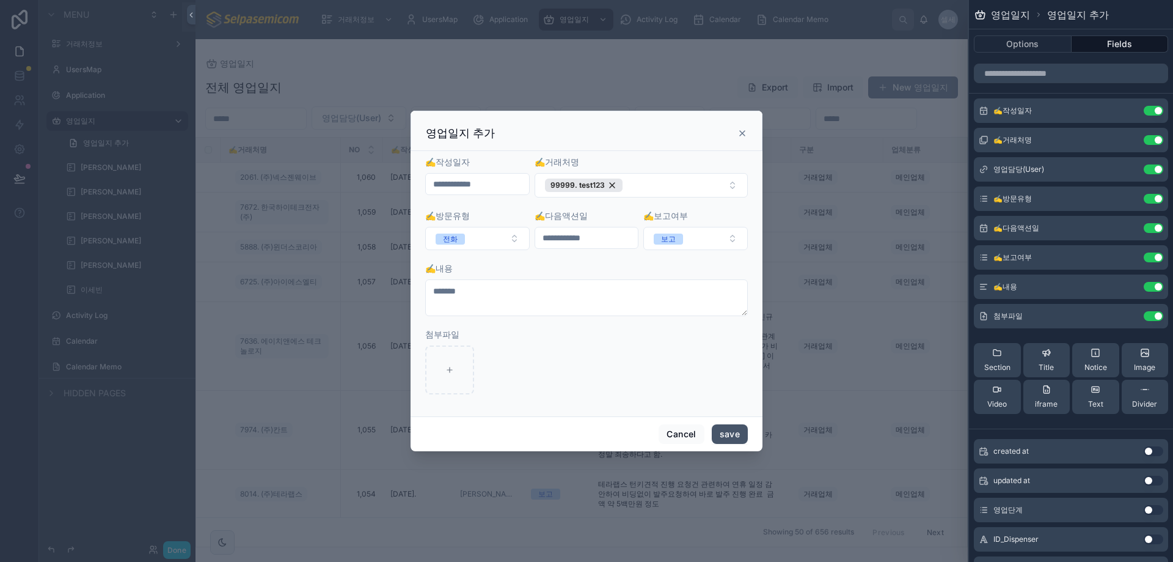
click at [731, 433] on button "save" at bounding box center [730, 434] width 36 height 20
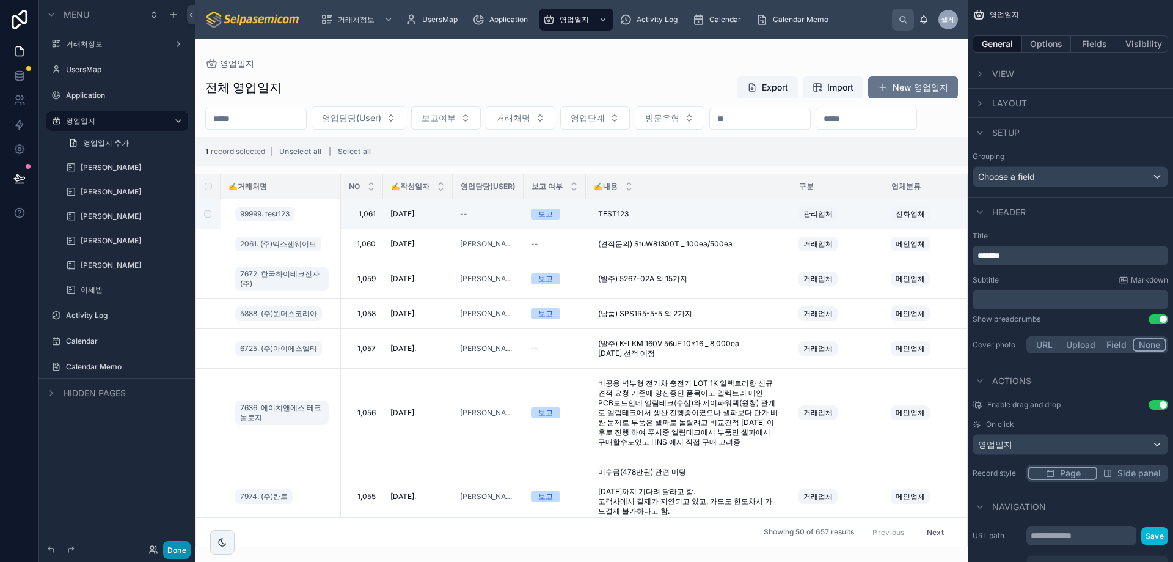
click at [177, 551] on button "Done" at bounding box center [176, 550] width 27 height 18
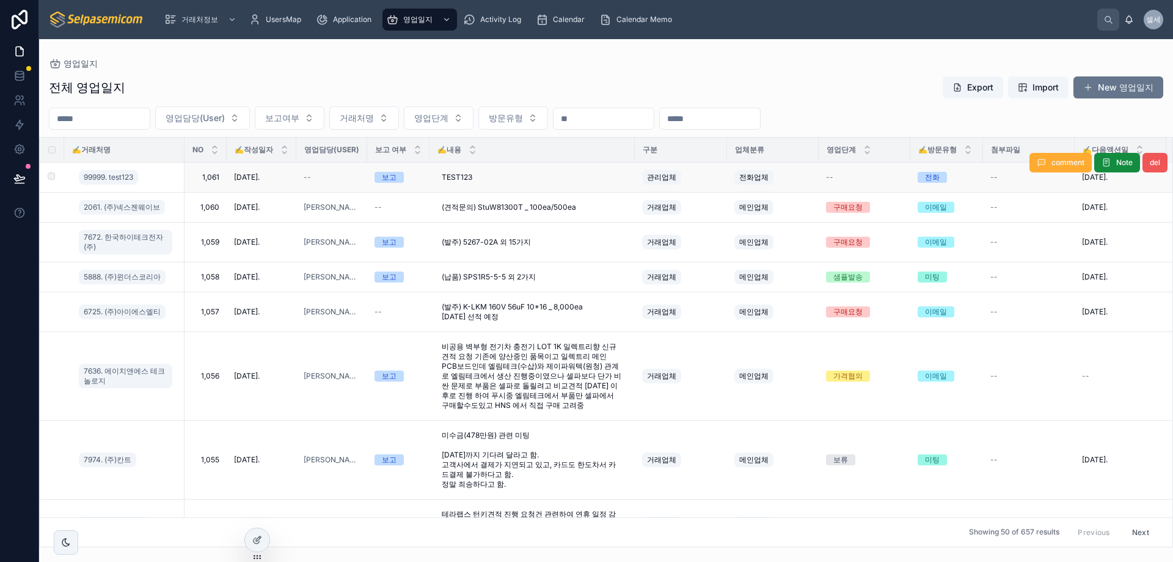
click at [1149, 169] on button "del" at bounding box center [1155, 163] width 25 height 20
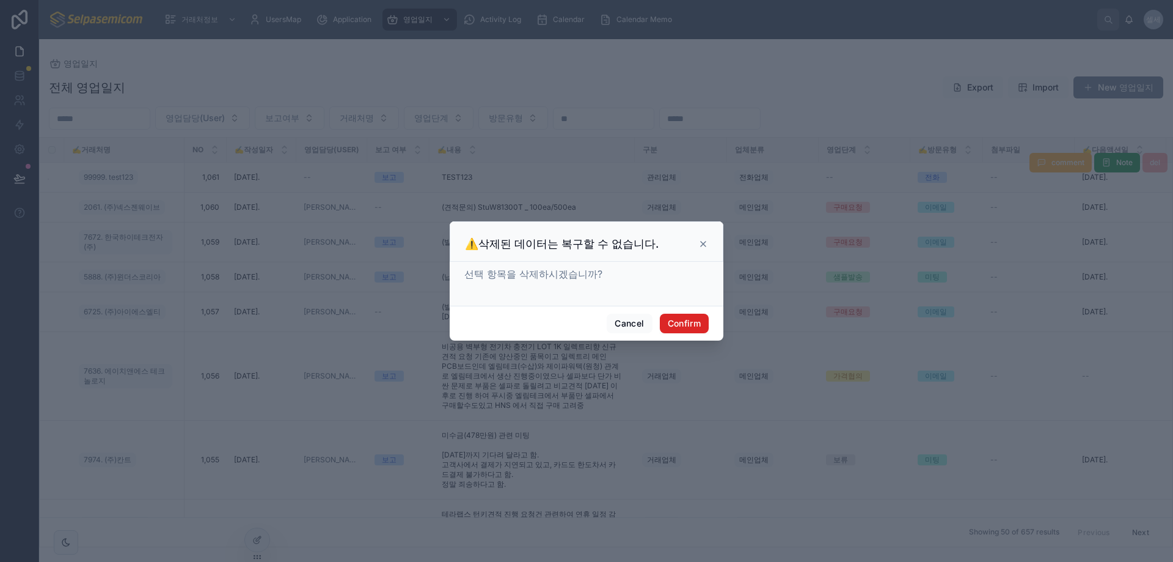
click at [703, 321] on button "Confirm" at bounding box center [684, 323] width 49 height 20
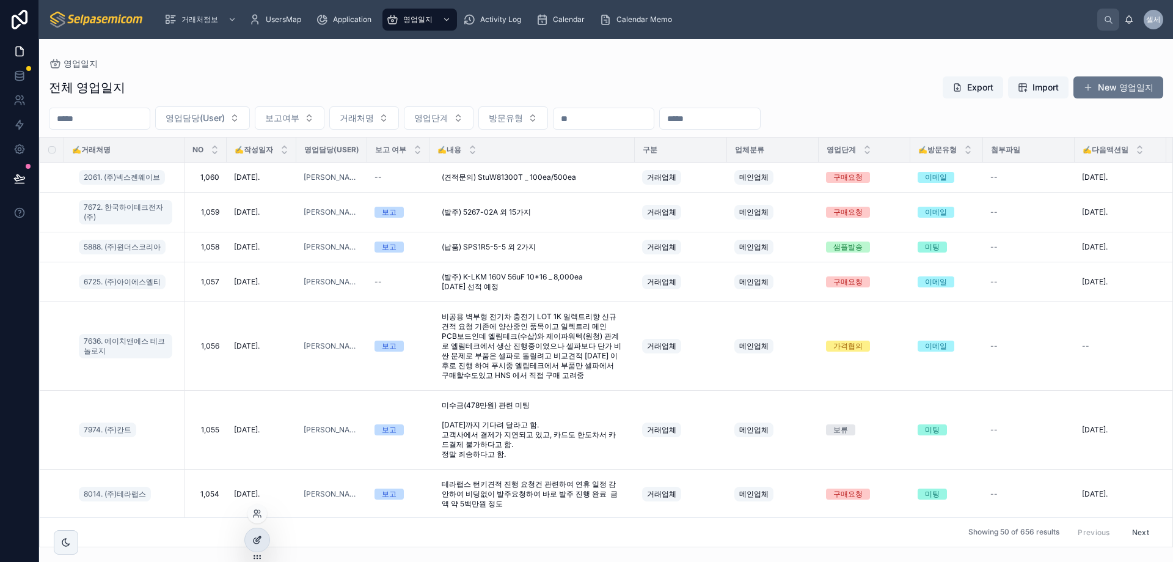
click at [254, 541] on icon at bounding box center [257, 540] width 10 height 10
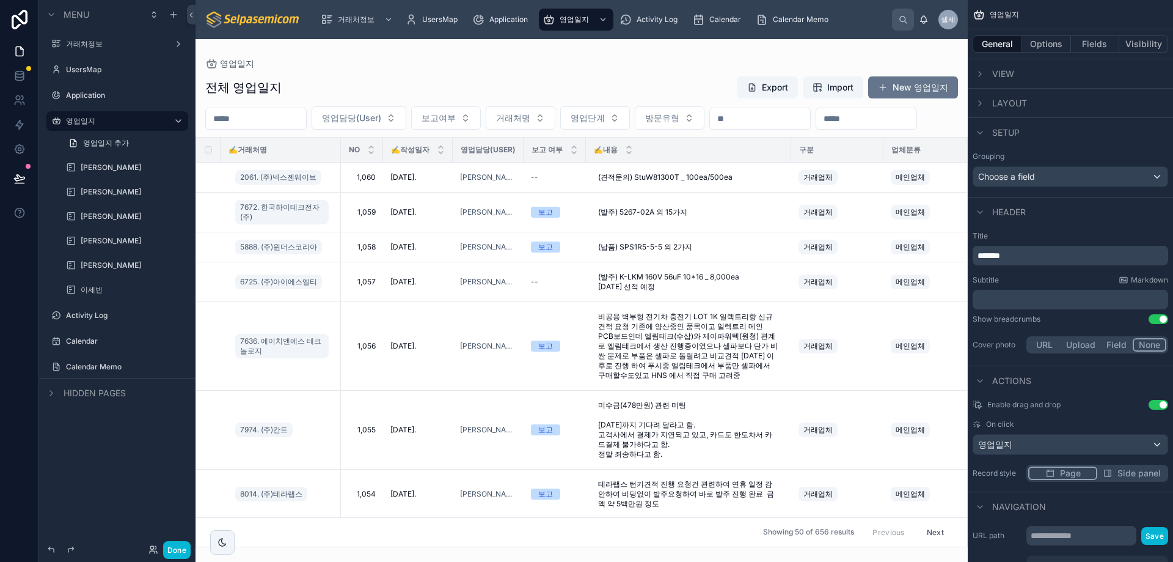
click at [153, 543] on div "Done" at bounding box center [166, 550] width 49 height 18
click at [149, 551] on icon at bounding box center [153, 549] width 10 height 10
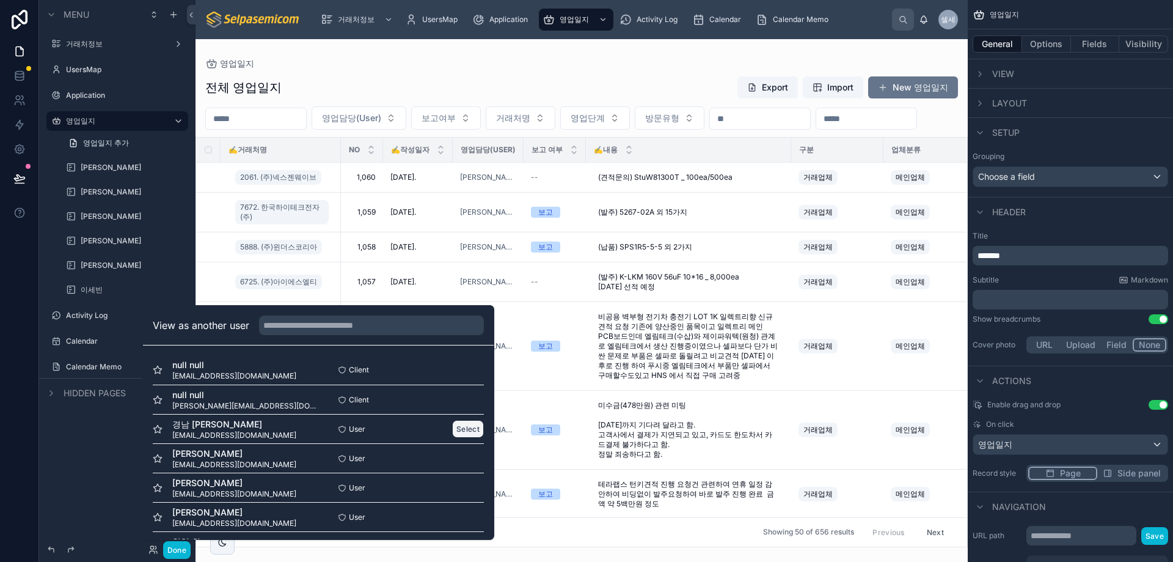
click at [456, 428] on button "Select" at bounding box center [468, 429] width 32 height 18
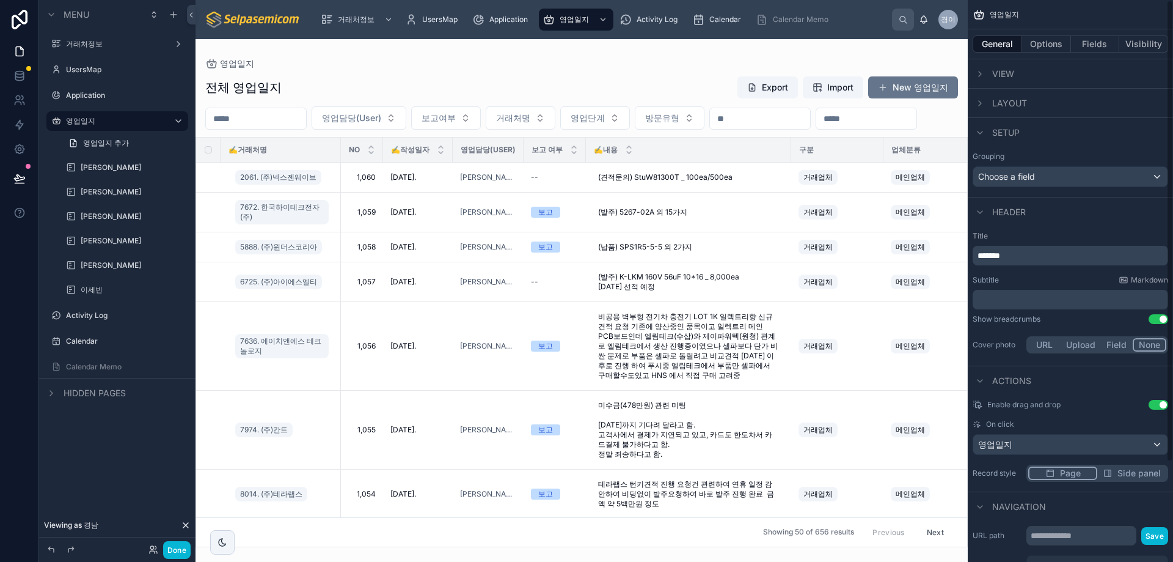
click at [935, 62] on div at bounding box center [582, 300] width 772 height 522
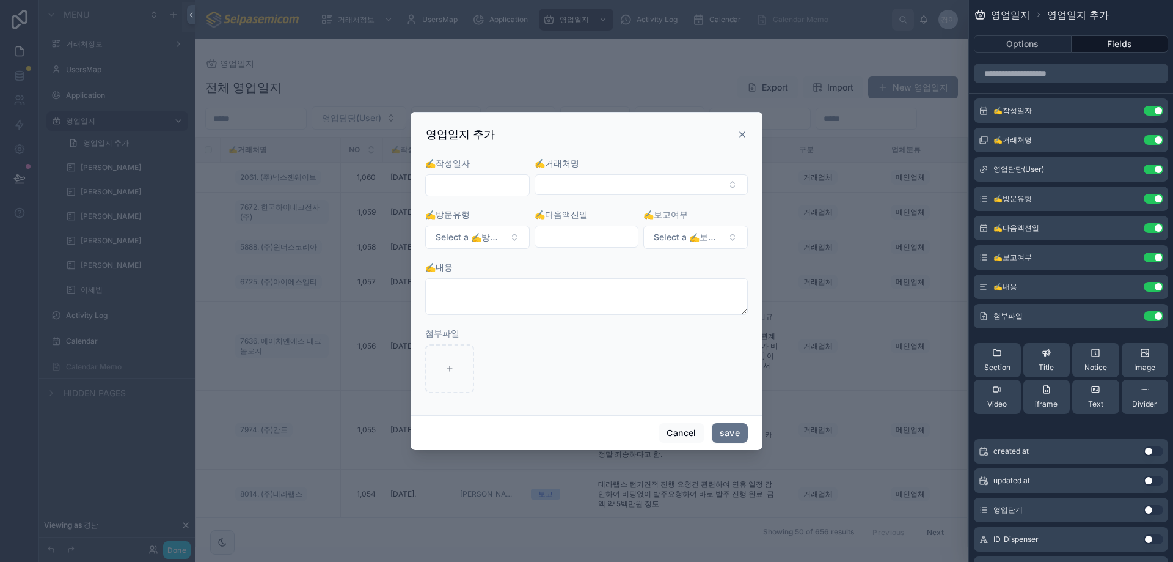
click at [475, 177] on input "text" at bounding box center [477, 185] width 103 height 17
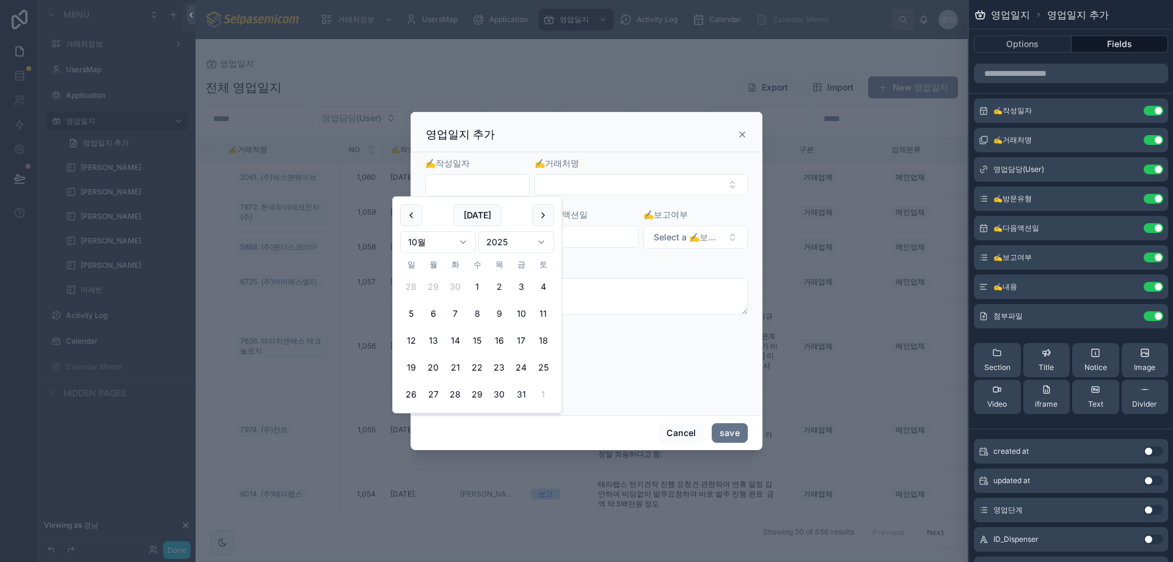
click at [499, 287] on button "2" at bounding box center [499, 287] width 22 height 22
type input "**********"
click at [593, 177] on button "Select Button" at bounding box center [641, 184] width 213 height 21
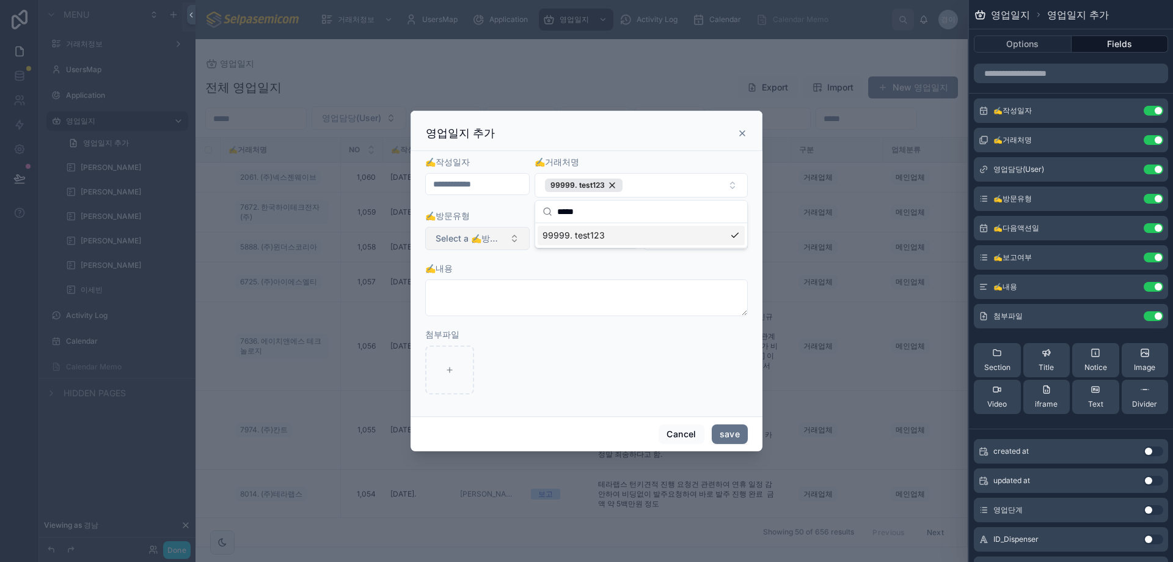
type input "*****"
click at [486, 243] on span "Select a ✍️방문유형" at bounding box center [470, 238] width 69 height 12
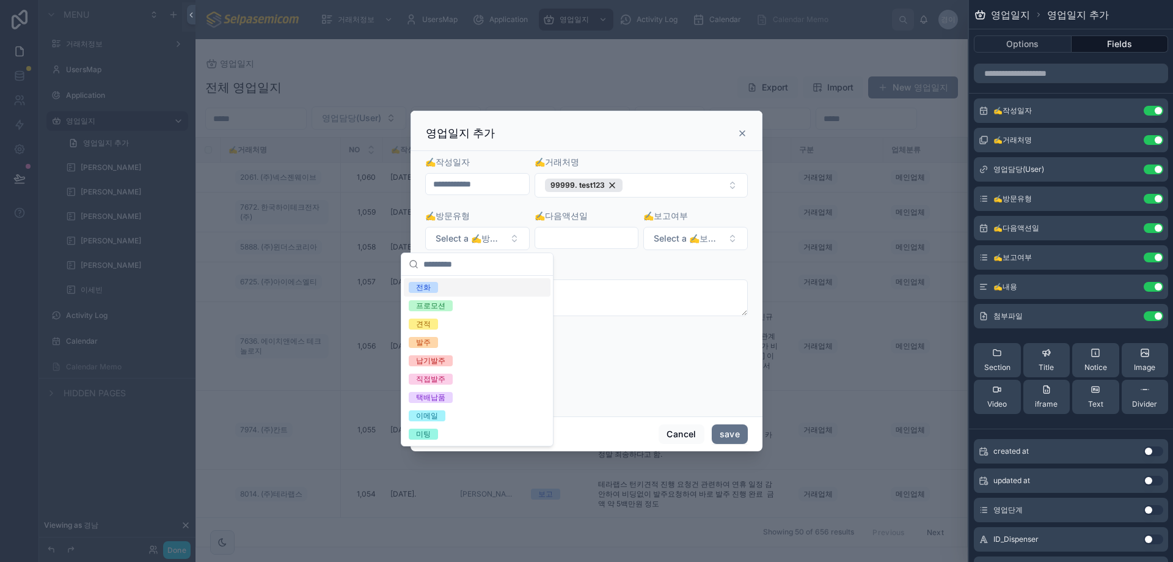
click at [433, 291] on span "전화" at bounding box center [423, 287] width 29 height 11
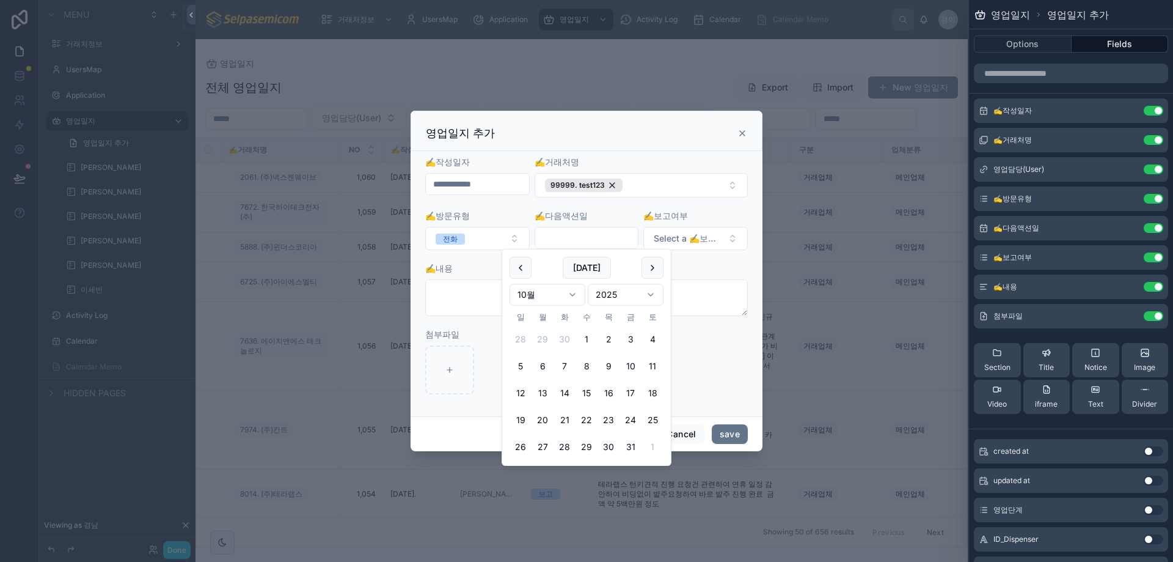
click at [594, 238] on input "text" at bounding box center [586, 237] width 103 height 17
click at [605, 339] on button "2" at bounding box center [609, 339] width 22 height 22
type input "**********"
click at [700, 246] on button "Select a ✍️보고여부" at bounding box center [695, 238] width 104 height 23
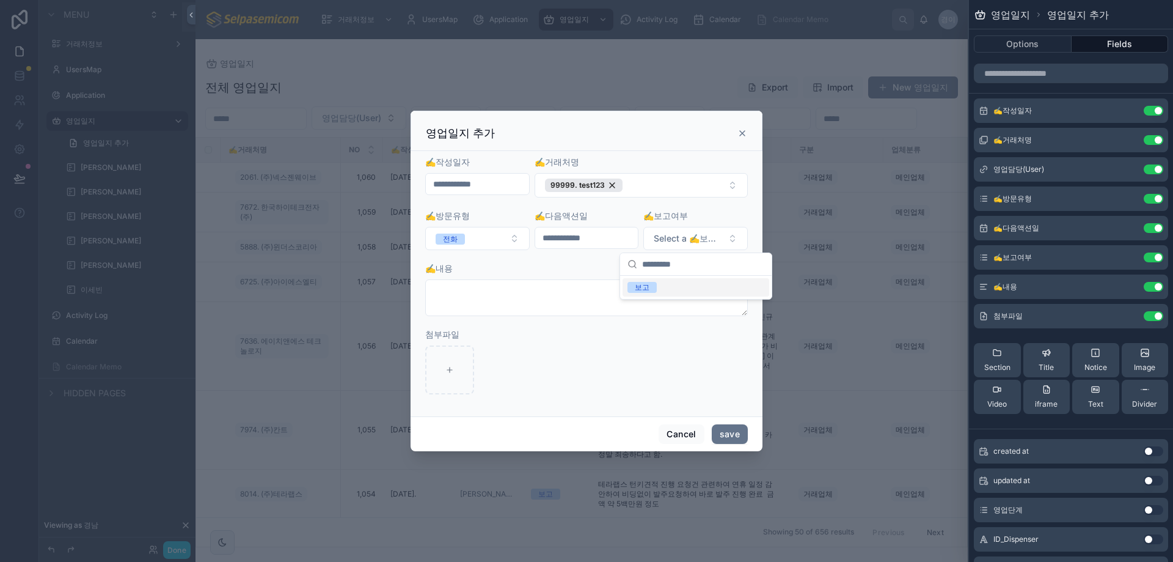
click at [642, 288] on div "보고" at bounding box center [642, 287] width 15 height 11
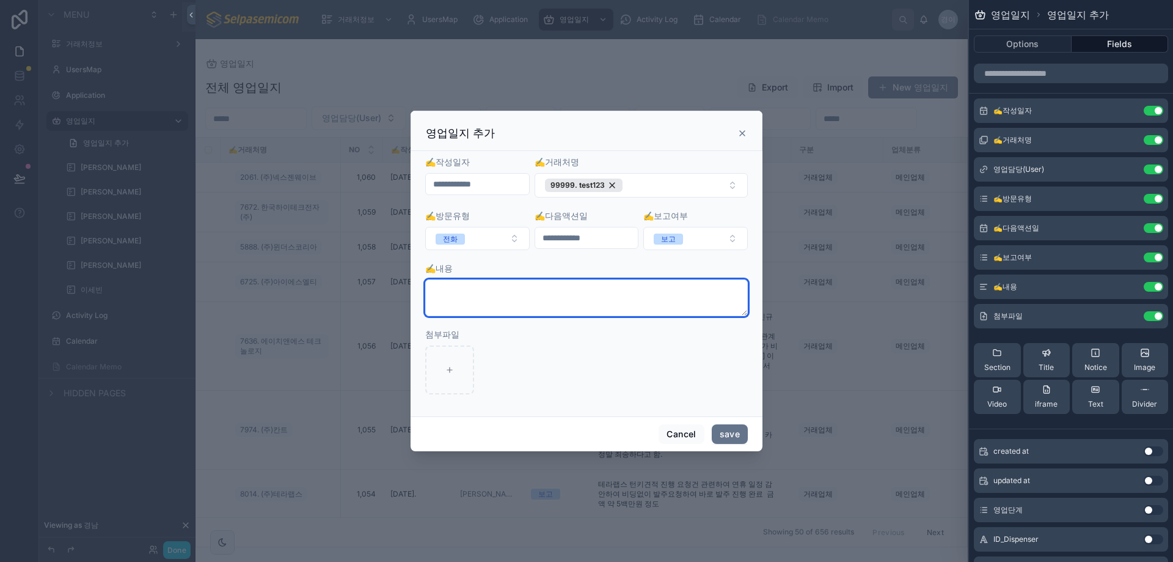
click at [529, 306] on textarea at bounding box center [586, 297] width 323 height 37
type textarea "*"
type textarea "****"
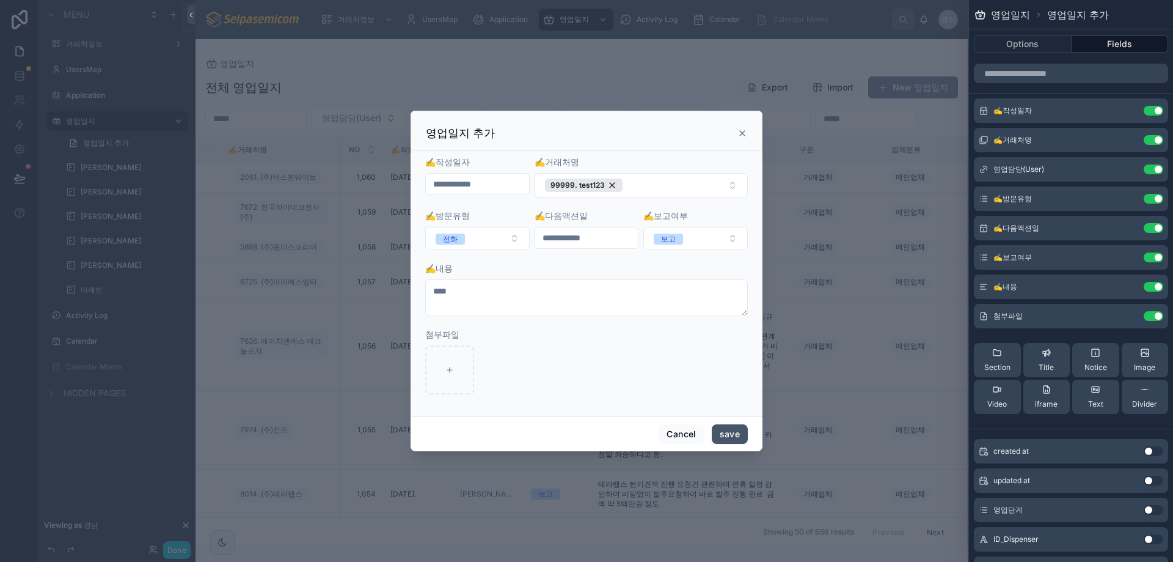
click at [734, 440] on button "save" at bounding box center [730, 434] width 36 height 20
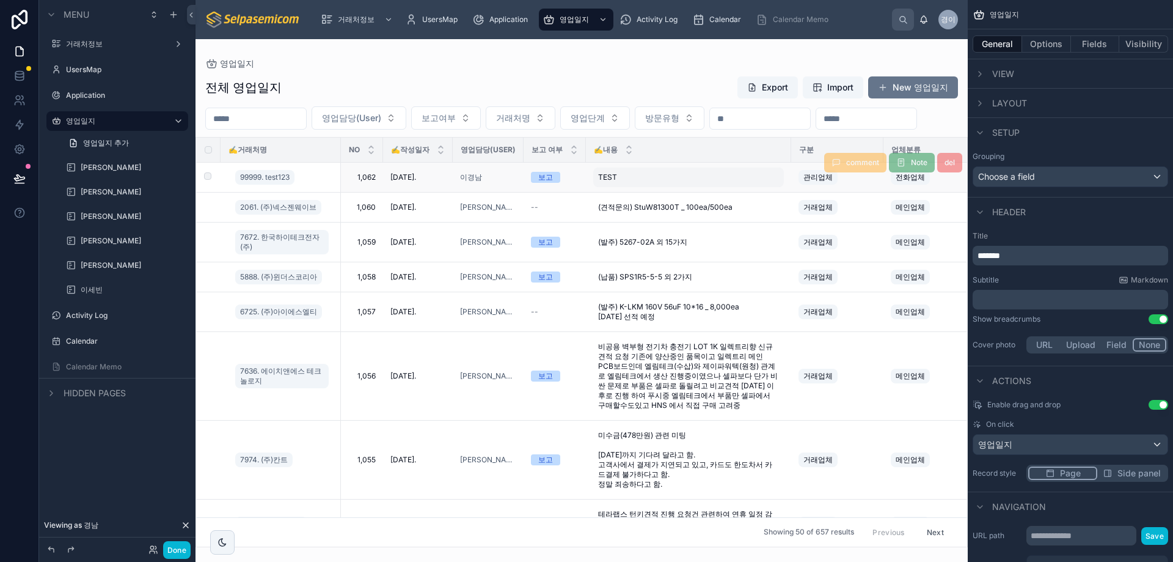
click at [607, 182] on span "TEST" at bounding box center [607, 177] width 19 height 10
drag, startPoint x: 557, startPoint y: 224, endPoint x: 488, endPoint y: 215, distance: 70.2
click at [488, 215] on div "거래처정보 UsersMap Application 영업일지 Activity Log Calendar Calendar Memo 경이 경남 이 영업일…" at bounding box center [582, 281] width 772 height 562
type textarea "*"
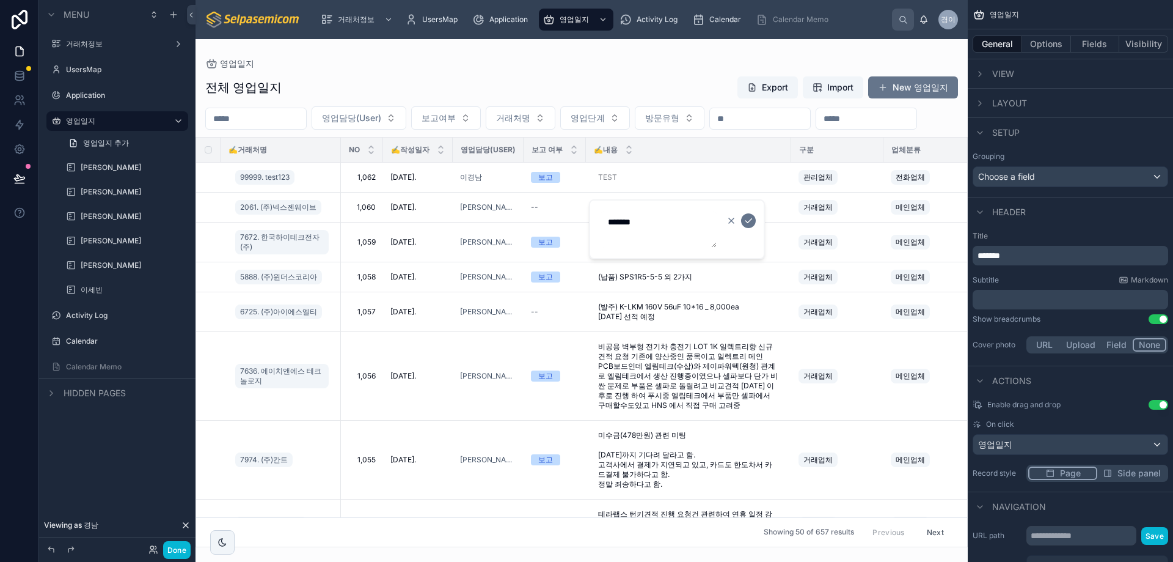
click at [734, 222] on icon "button" at bounding box center [732, 221] width 10 height 10
type textarea "****"
